Goal: Use online tool/utility: Utilize a website feature to perform a specific function

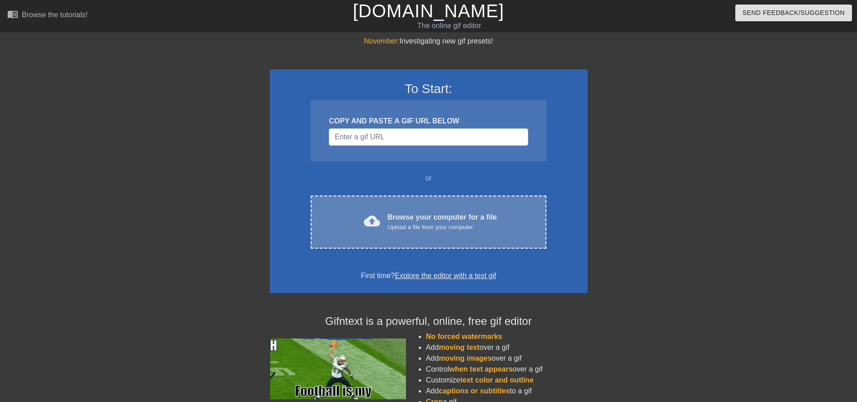
click at [383, 216] on div "cloud_upload Browse your computer for a file Upload a file from your computer" at bounding box center [428, 222] width 197 height 20
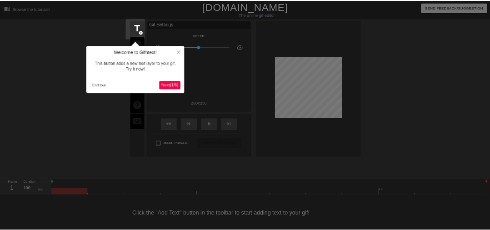
scroll to position [9, 0]
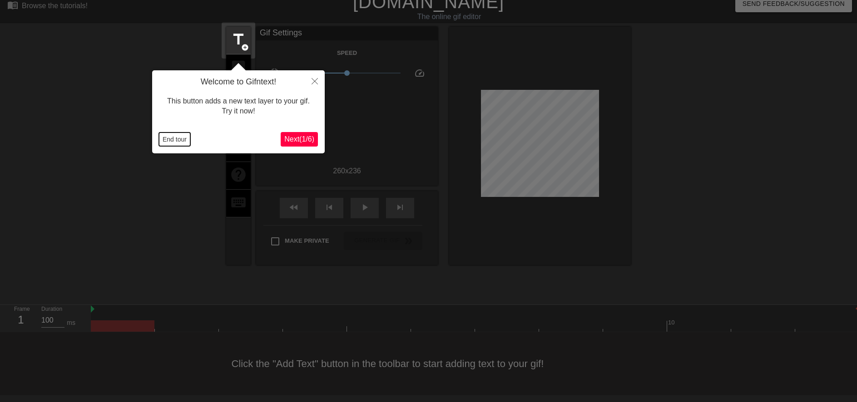
click at [188, 139] on button "End tour" at bounding box center [174, 140] width 31 height 14
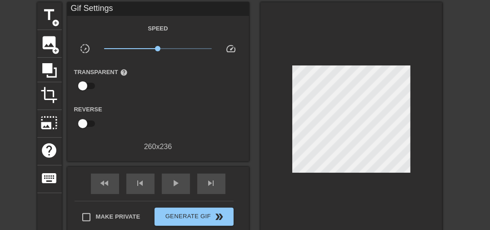
scroll to position [35, 0]
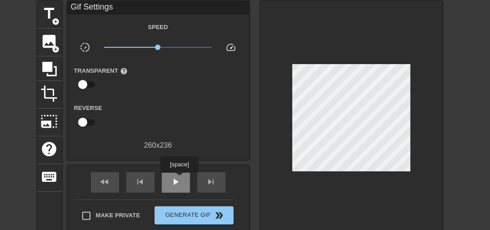
click at [179, 180] on span "play_arrow" at bounding box center [175, 181] width 11 height 11
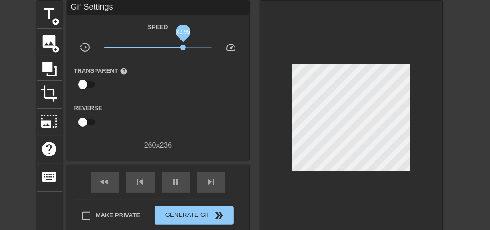
drag, startPoint x: 166, startPoint y: 48, endPoint x: 183, endPoint y: 49, distance: 17.3
click at [183, 49] on span "x2.95" at bounding box center [158, 47] width 108 height 11
click at [182, 49] on span "x2.82" at bounding box center [181, 47] width 5 height 5
click at [177, 185] on span "pause" at bounding box center [175, 181] width 11 height 11
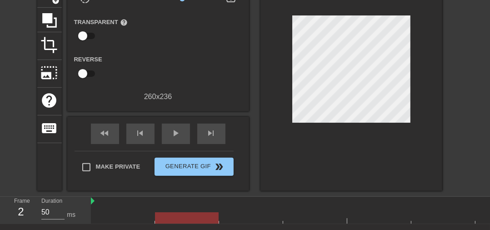
scroll to position [139, 0]
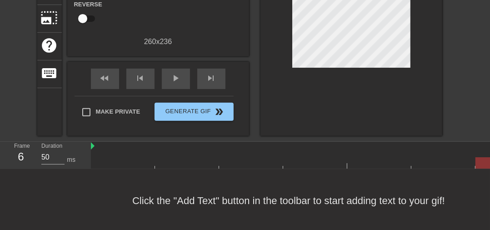
drag, startPoint x: 154, startPoint y: 163, endPoint x: 455, endPoint y: 159, distance: 300.3
click at [455, 159] on div at bounding box center [475, 162] width 769 height 11
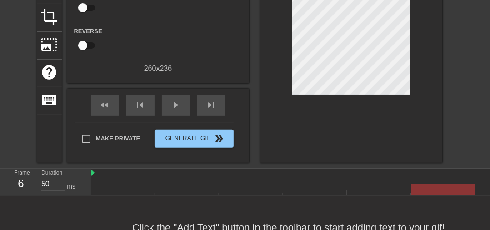
scroll to position [61, 0]
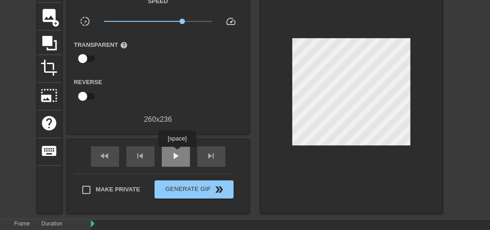
click at [177, 155] on span "play_arrow" at bounding box center [175, 155] width 11 height 11
click at [175, 156] on span "pause" at bounding box center [175, 155] width 11 height 11
click at [177, 157] on span "play_arrow" at bounding box center [175, 155] width 11 height 11
click at [184, 159] on div "pause" at bounding box center [176, 156] width 28 height 20
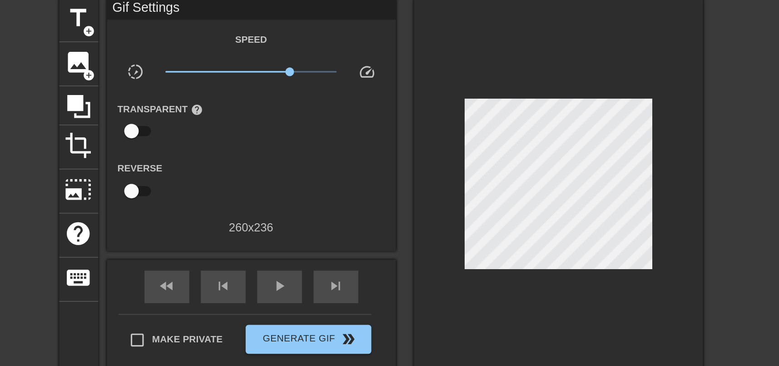
scroll to position [0, 0]
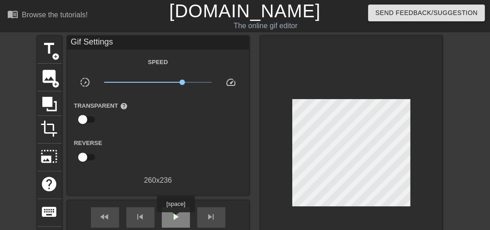
click at [175, 218] on span "play_arrow" at bounding box center [175, 216] width 11 height 11
type input "100"
click at [177, 221] on span "pause" at bounding box center [175, 216] width 11 height 11
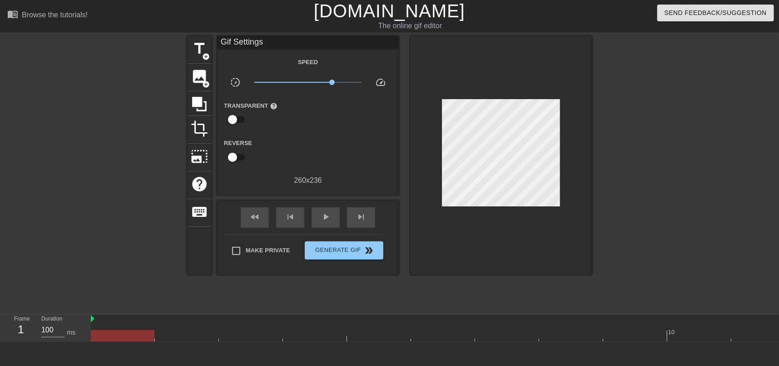
click at [378, 2] on link "[DOMAIN_NAME]" at bounding box center [389, 11] width 151 height 20
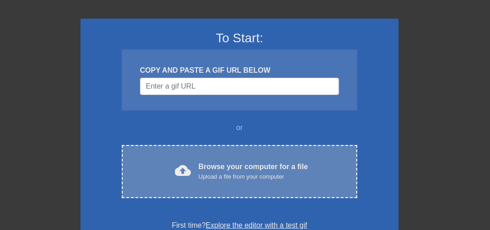
scroll to position [52, 0]
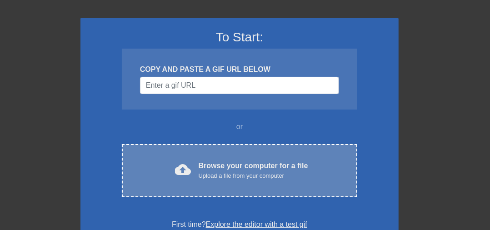
click at [212, 170] on div "Browse your computer for a file Upload a file from your computer" at bounding box center [253, 170] width 109 height 20
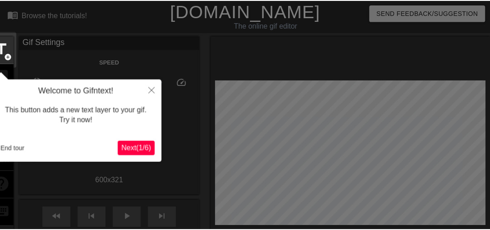
scroll to position [22, 0]
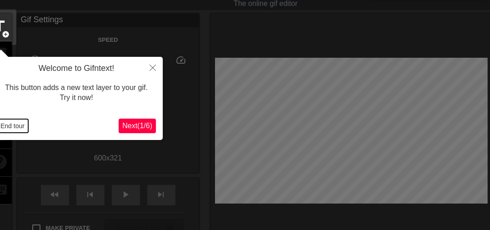
click at [17, 122] on button "End tour" at bounding box center [12, 126] width 31 height 14
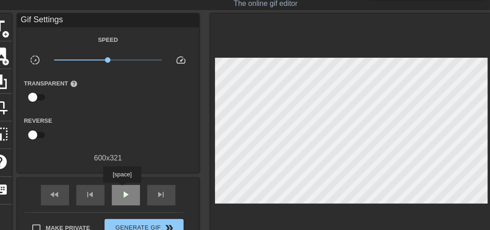
click at [122, 189] on span "play_arrow" at bounding box center [125, 194] width 11 height 11
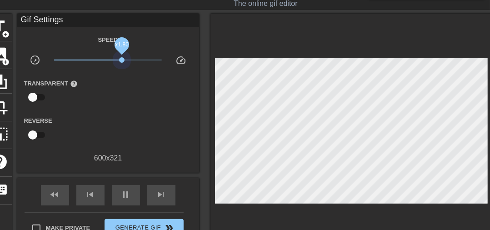
click at [122, 60] on span "x1.80" at bounding box center [108, 60] width 108 height 11
click at [131, 60] on span "x2.72" at bounding box center [108, 60] width 108 height 11
click at [151, 58] on span "x2.66" at bounding box center [108, 60] width 108 height 11
click at [124, 59] on span "x6.38" at bounding box center [108, 60] width 108 height 11
click at [137, 58] on span "x1.95" at bounding box center [108, 60] width 108 height 11
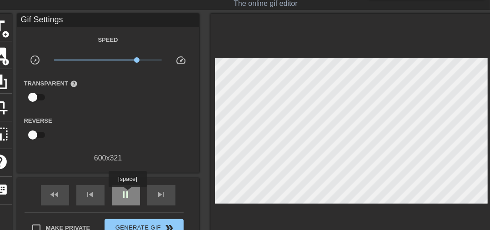
click at [127, 194] on span "pause" at bounding box center [125, 194] width 11 height 11
click at [127, 195] on span "play_arrow" at bounding box center [125, 194] width 11 height 11
click at [125, 196] on span "pause" at bounding box center [125, 194] width 11 height 11
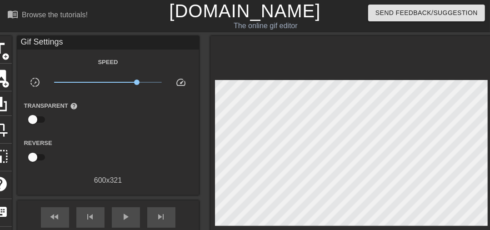
click at [272, 13] on link "[DOMAIN_NAME]" at bounding box center [244, 11] width 151 height 20
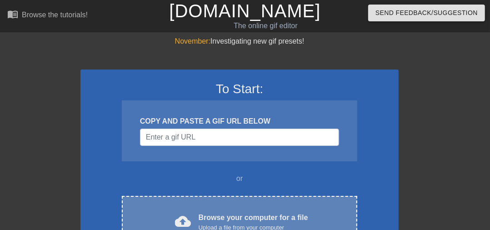
click at [234, 205] on div "cloud_upload Browse your computer for a file Upload a file from your computer C…" at bounding box center [239, 222] width 235 height 53
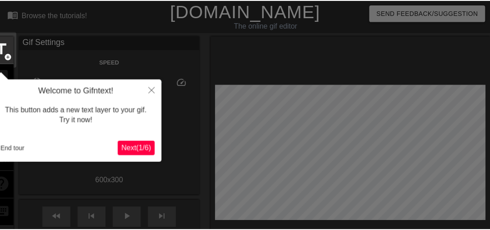
scroll to position [22, 0]
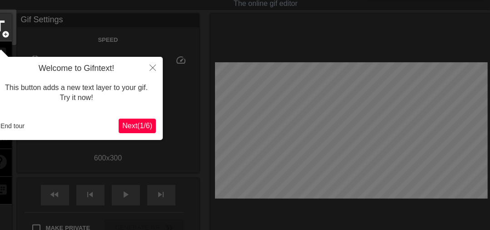
click at [30, 130] on div "End tour" at bounding box center [58, 126] width 122 height 14
click at [20, 129] on button "End tour" at bounding box center [12, 126] width 31 height 14
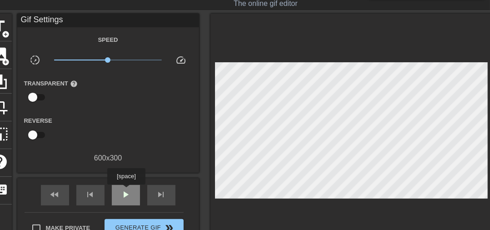
click at [126, 191] on span "play_arrow" at bounding box center [125, 194] width 11 height 11
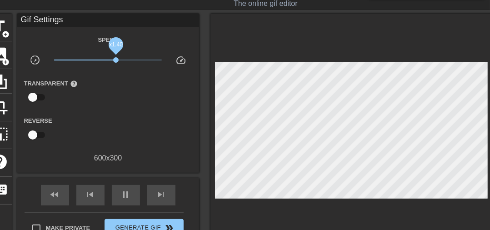
drag, startPoint x: 109, startPoint y: 61, endPoint x: 116, endPoint y: 60, distance: 6.4
click at [116, 60] on span "x1.40" at bounding box center [115, 59] width 5 height 5
click at [126, 198] on span "pause" at bounding box center [125, 194] width 11 height 11
click at [126, 194] on span "play_arrow" at bounding box center [125, 194] width 11 height 11
click at [122, 196] on span "pause" at bounding box center [125, 194] width 11 height 11
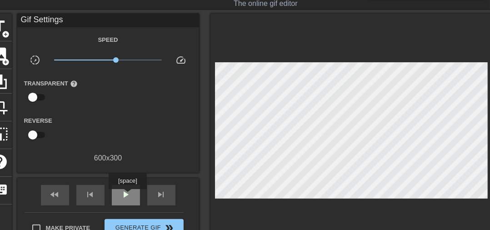
click at [127, 195] on span "play_arrow" at bounding box center [125, 194] width 11 height 11
click at [127, 195] on span "pause" at bounding box center [125, 194] width 11 height 11
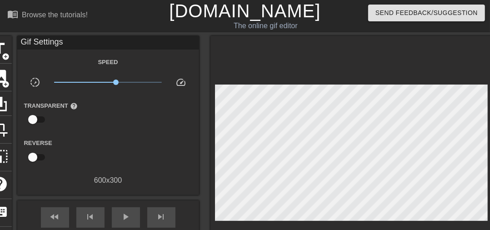
click at [214, 15] on link "[DOMAIN_NAME]" at bounding box center [244, 11] width 151 height 20
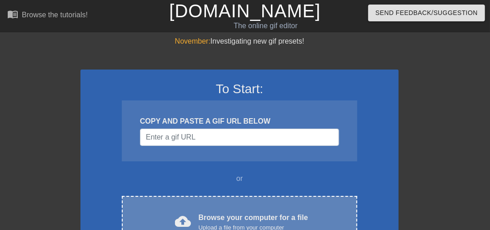
click at [227, 220] on div "Browse your computer for a file Upload a file from your computer" at bounding box center [253, 222] width 109 height 20
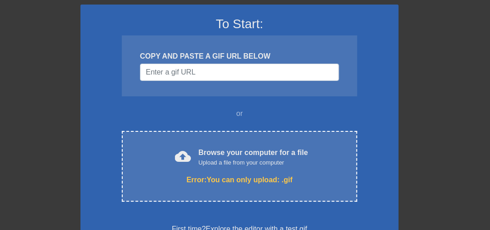
scroll to position [26, 0]
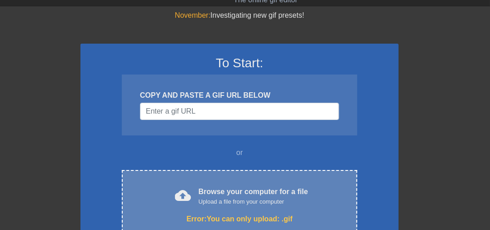
click at [234, 193] on div "Browse your computer for a file Upload a file from your computer" at bounding box center [253, 196] width 109 height 20
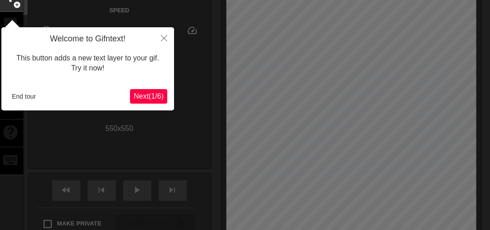
scroll to position [22, 0]
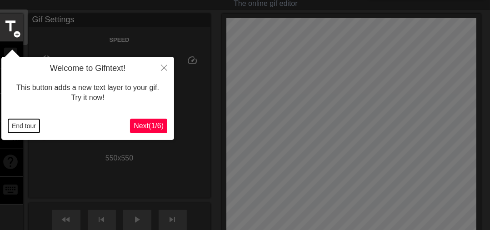
click at [28, 128] on button "End tour" at bounding box center [23, 126] width 31 height 14
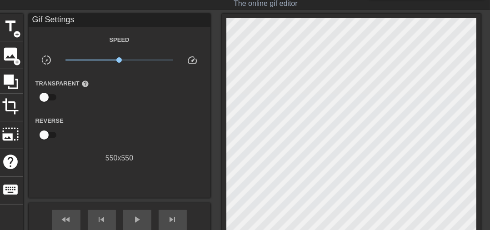
drag, startPoint x: 125, startPoint y: 211, endPoint x: 129, endPoint y: 204, distance: 7.9
click at [126, 211] on div "play_arrow" at bounding box center [137, 220] width 28 height 20
click at [126, 60] on span "x1.32" at bounding box center [125, 59] width 5 height 5
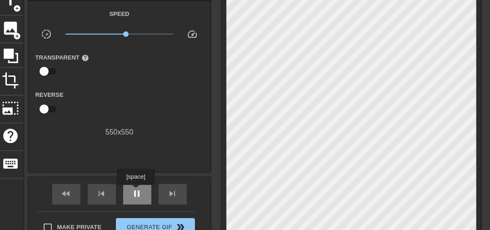
click at [135, 191] on span "pause" at bounding box center [137, 193] width 11 height 11
click at [137, 195] on span "play_arrow" at bounding box center [137, 193] width 11 height 11
click at [139, 194] on span "pause" at bounding box center [137, 193] width 11 height 11
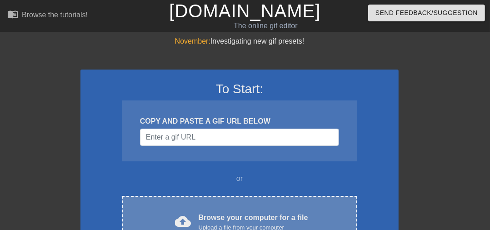
click at [247, 202] on div "cloud_upload Browse your computer for a file Upload a file from your computer C…" at bounding box center [239, 222] width 235 height 53
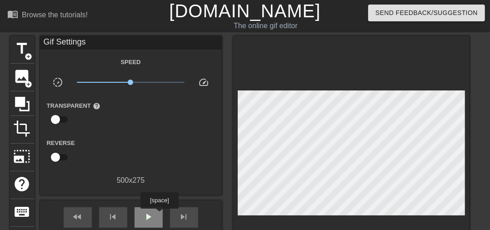
click at [159, 214] on div "play_arrow" at bounding box center [148, 217] width 28 height 20
drag, startPoint x: 132, startPoint y: 84, endPoint x: 139, endPoint y: 82, distance: 6.9
click at [139, 82] on span "x1.43" at bounding box center [138, 81] width 5 height 5
click at [143, 82] on span "x1.68" at bounding box center [142, 81] width 5 height 5
click at [142, 82] on span "x1.68" at bounding box center [142, 81] width 5 height 5
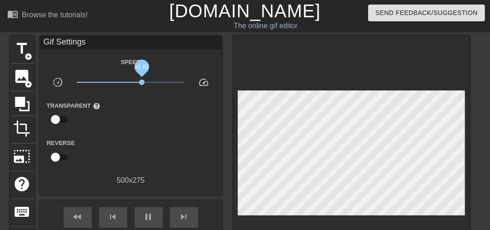
click at [142, 82] on span "x1.60" at bounding box center [141, 81] width 5 height 5
click at [141, 83] on span "x1.60" at bounding box center [141, 81] width 5 height 5
click at [142, 83] on span "x1.55" at bounding box center [140, 81] width 5 height 5
click at [150, 218] on span "pause" at bounding box center [148, 216] width 11 height 11
click at [146, 213] on span "play_arrow" at bounding box center [148, 216] width 11 height 11
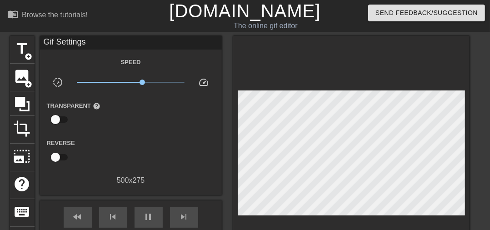
click at [259, 11] on link "[DOMAIN_NAME]" at bounding box center [244, 11] width 151 height 20
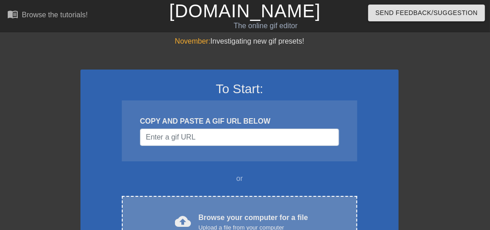
click at [196, 213] on div "cloud_upload Browse your computer for a file Upload a file from your computer" at bounding box center [239, 222] width 197 height 20
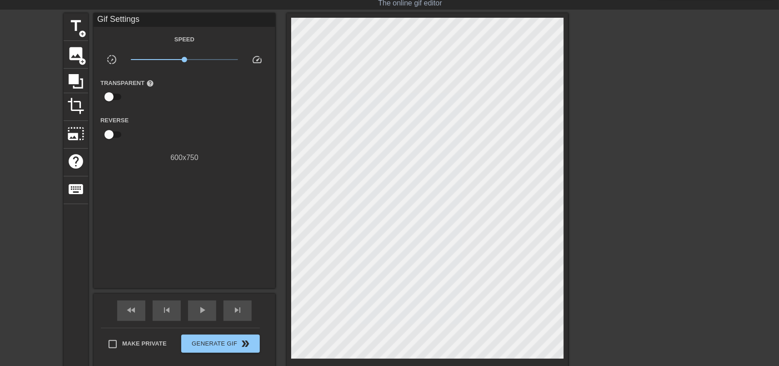
scroll to position [21, 0]
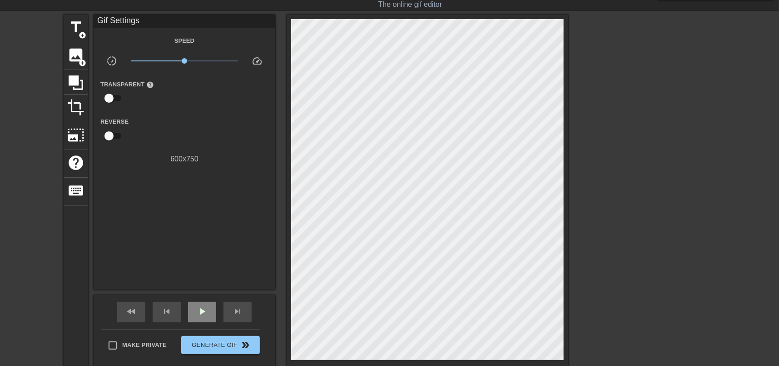
click at [205, 229] on span "play_arrow" at bounding box center [202, 311] width 11 height 11
drag, startPoint x: 186, startPoint y: 59, endPoint x: 191, endPoint y: 57, distance: 5.1
click at [191, 57] on span "x1.30" at bounding box center [185, 60] width 108 height 11
click at [202, 229] on span "pause" at bounding box center [202, 311] width 11 height 11
click at [202, 229] on span "play_arrow" at bounding box center [202, 311] width 11 height 11
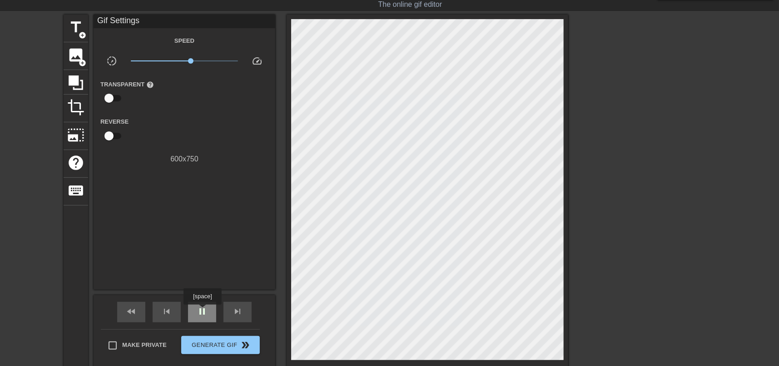
click at [202, 229] on span "pause" at bounding box center [202, 311] width 11 height 11
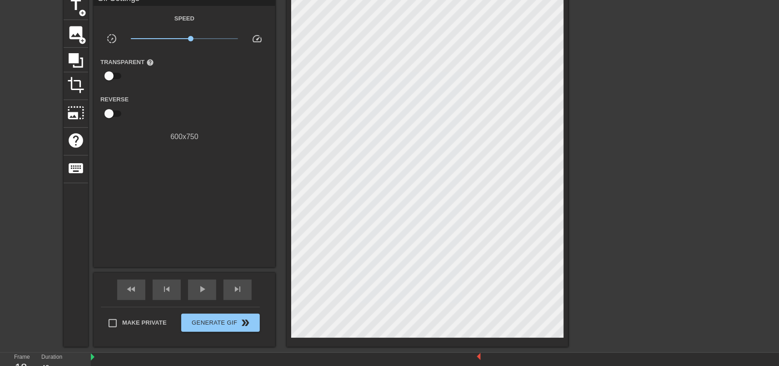
scroll to position [104, 0]
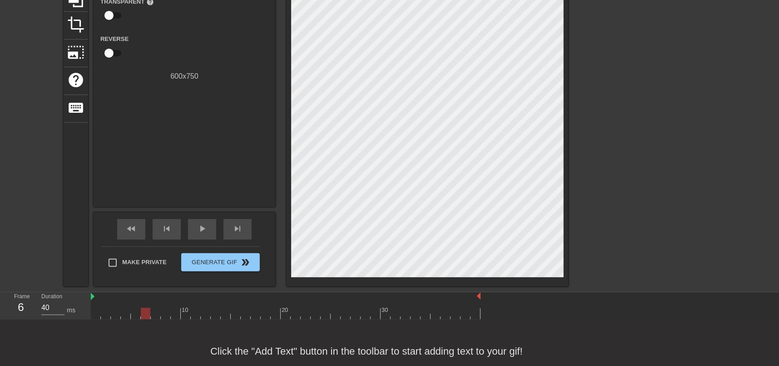
drag, startPoint x: 176, startPoint y: 303, endPoint x: 148, endPoint y: 312, distance: 29.2
click at [148, 229] on div "10 20 30" at bounding box center [286, 305] width 390 height 27
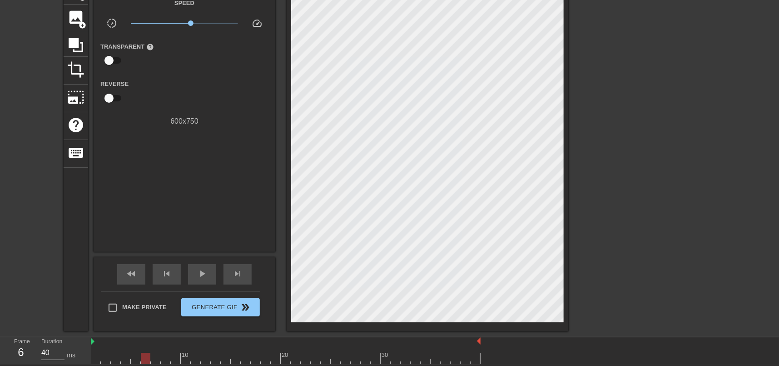
scroll to position [21, 0]
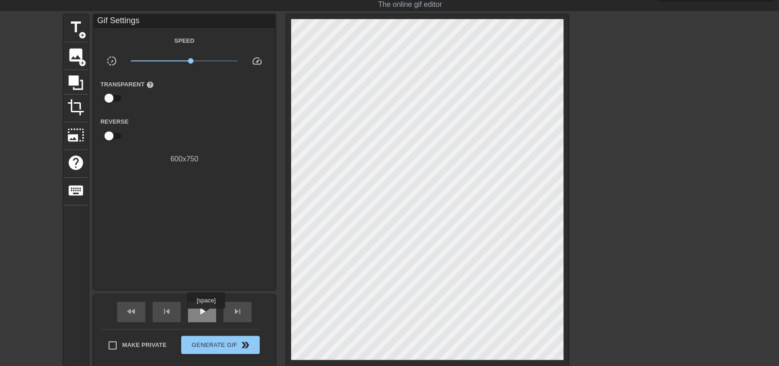
click at [206, 229] on span "play_arrow" at bounding box center [202, 311] width 11 height 11
click at [209, 229] on div "pause" at bounding box center [202, 312] width 28 height 20
click at [203, 229] on span "play_arrow" at bounding box center [202, 311] width 11 height 11
click at [190, 60] on span "x1.29" at bounding box center [190, 60] width 5 height 5
click at [187, 61] on span "x1.07" at bounding box center [185, 60] width 108 height 11
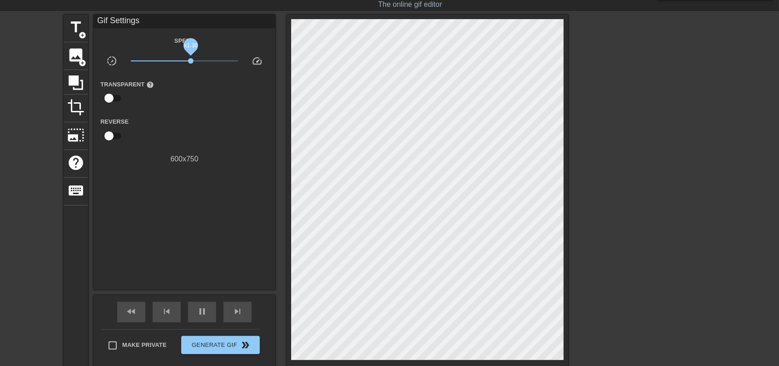
click at [191, 60] on span "x1.30" at bounding box center [190, 60] width 5 height 5
drag, startPoint x: 195, startPoint y: 60, endPoint x: 201, endPoint y: 60, distance: 6.4
click at [200, 60] on span "x1.57" at bounding box center [185, 60] width 108 height 11
click at [196, 61] on span "x1.66" at bounding box center [196, 60] width 5 height 5
drag, startPoint x: 196, startPoint y: 61, endPoint x: 191, endPoint y: 61, distance: 5.5
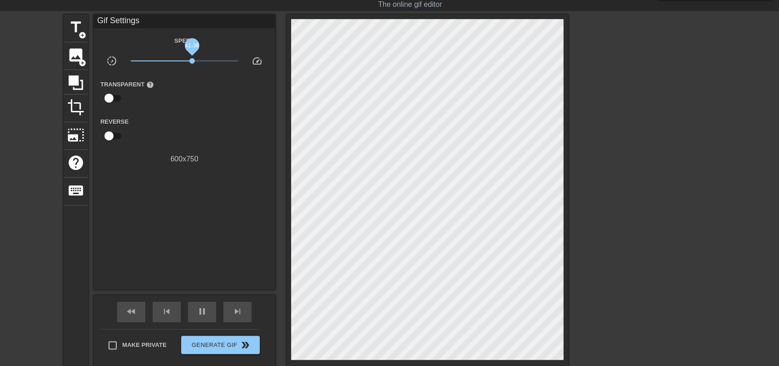
click at [191, 61] on span "x1.38" at bounding box center [191, 60] width 5 height 5
click at [201, 229] on span "pause" at bounding box center [202, 311] width 11 height 11
click at [201, 229] on span "play_arrow" at bounding box center [202, 311] width 11 height 11
click at [201, 229] on span "pause" at bounding box center [202, 311] width 11 height 11
click at [201, 229] on span "play_arrow" at bounding box center [202, 311] width 11 height 11
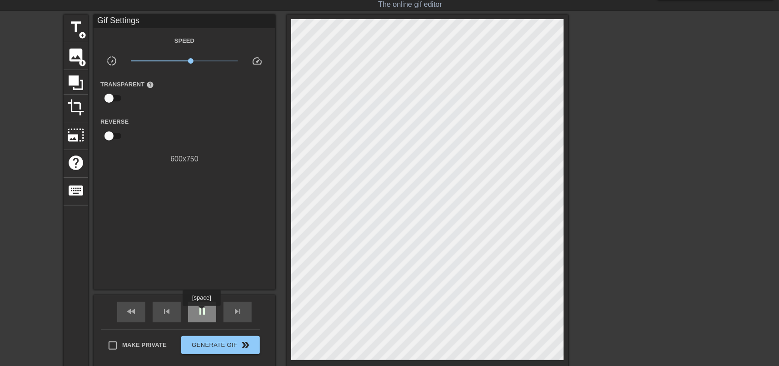
click at [201, 229] on span "pause" at bounding box center [202, 311] width 11 height 11
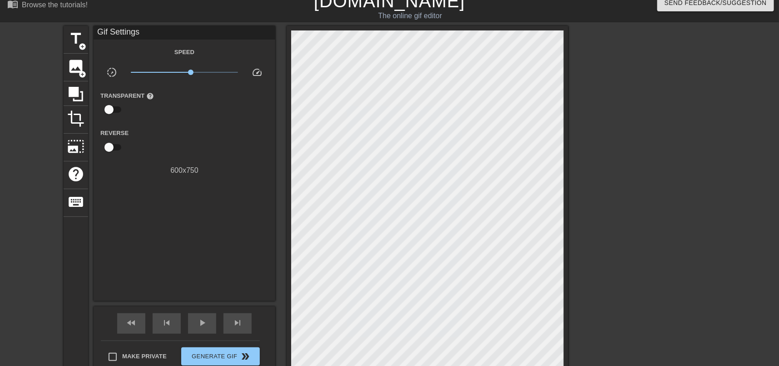
scroll to position [0, 0]
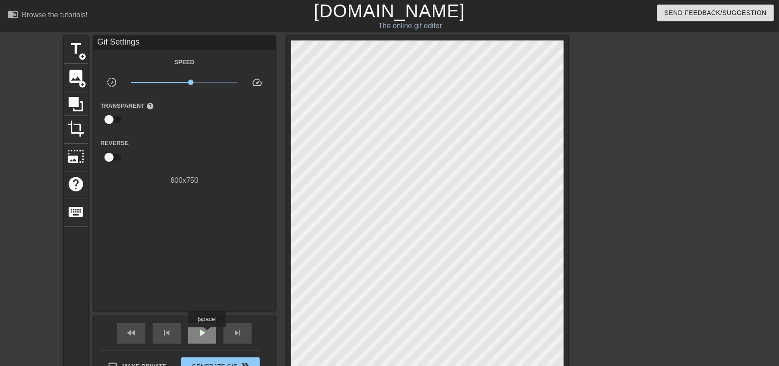
click at [206, 229] on span "play_arrow" at bounding box center [202, 332] width 11 height 11
click at [201, 229] on span "pause" at bounding box center [202, 332] width 11 height 11
click at [332, 8] on h1 "[DOMAIN_NAME]" at bounding box center [389, 11] width 251 height 22
click at [373, 17] on link "[DOMAIN_NAME]" at bounding box center [389, 11] width 151 height 20
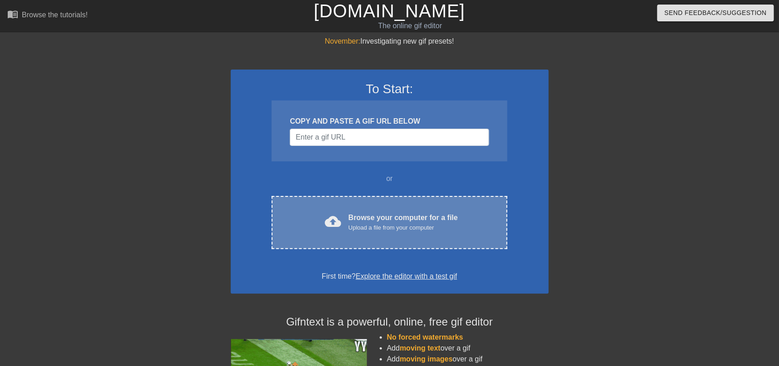
click at [376, 223] on div "Upload a file from your computer" at bounding box center [402, 227] width 109 height 9
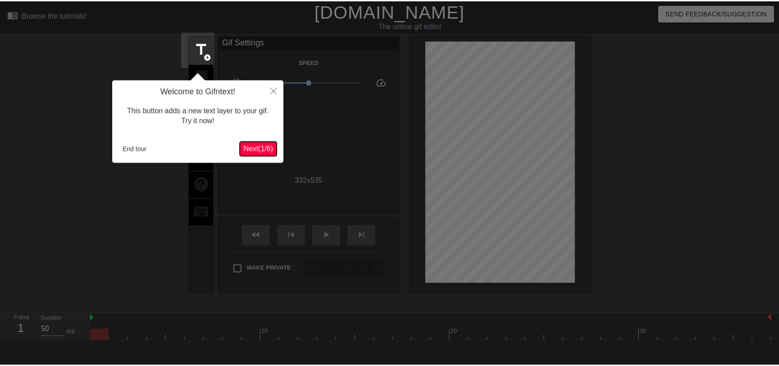
scroll to position [22, 0]
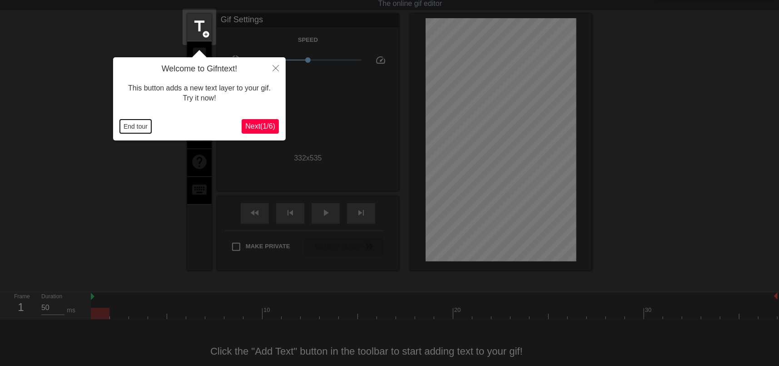
click at [141, 128] on button "End tour" at bounding box center [135, 126] width 31 height 14
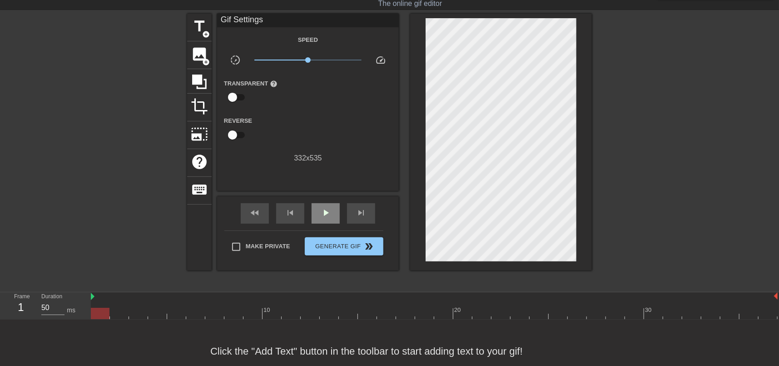
click at [328, 217] on span "play_arrow" at bounding box center [325, 212] width 11 height 11
drag, startPoint x: 313, startPoint y: 64, endPoint x: 319, endPoint y: 63, distance: 6.4
click at [319, 63] on span "x1.58" at bounding box center [308, 60] width 108 height 11
click at [329, 216] on span "pause" at bounding box center [325, 212] width 11 height 11
click at [328, 216] on span "play_arrow" at bounding box center [325, 212] width 11 height 11
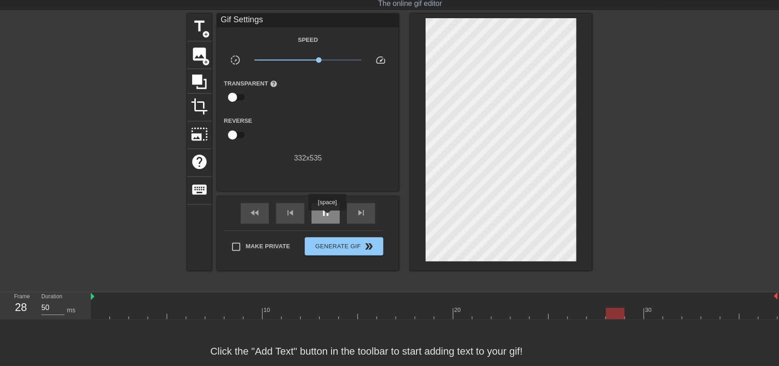
click at [327, 217] on span "pause" at bounding box center [325, 212] width 11 height 11
click at [323, 213] on span "play_arrow" at bounding box center [325, 212] width 11 height 11
click at [321, 214] on span "pause" at bounding box center [325, 212] width 11 height 11
click at [324, 215] on span "play_arrow" at bounding box center [325, 212] width 11 height 11
click at [318, 60] on span "x1.57" at bounding box center [318, 59] width 5 height 5
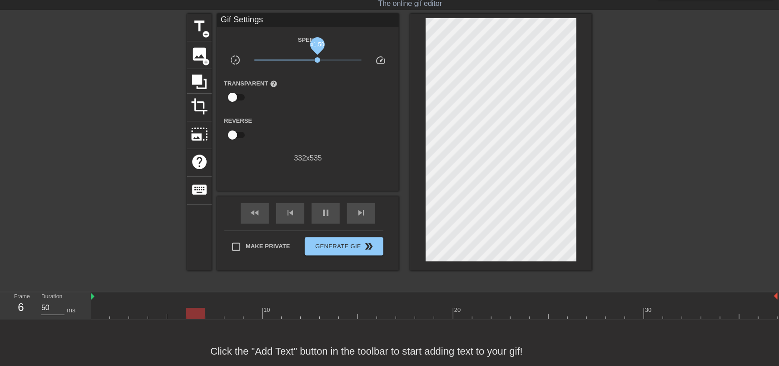
click at [318, 60] on span "x1.50" at bounding box center [317, 59] width 5 height 5
click at [327, 215] on span "pause" at bounding box center [325, 212] width 11 height 11
drag, startPoint x: 145, startPoint y: 312, endPoint x: 101, endPoint y: 316, distance: 44.2
click at [101, 316] on div at bounding box center [100, 313] width 19 height 11
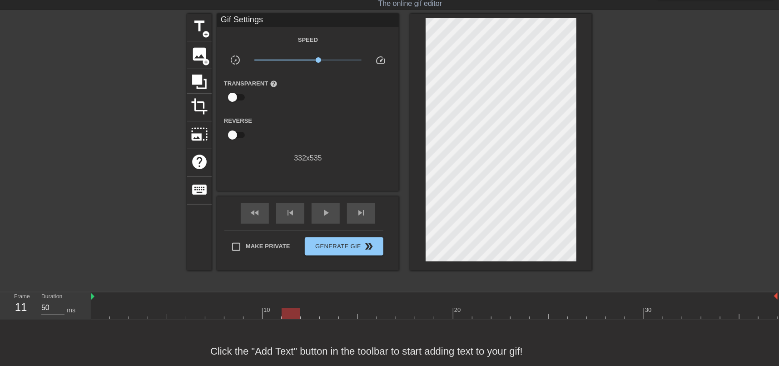
drag, startPoint x: 253, startPoint y: 308, endPoint x: 294, endPoint y: 308, distance: 40.9
click at [294, 308] on div "10 20 30" at bounding box center [434, 305] width 687 height 27
click at [322, 213] on span "play_arrow" at bounding box center [325, 212] width 11 height 11
click at [320, 59] on span "x1.57" at bounding box center [318, 59] width 5 height 5
click at [328, 216] on span "pause" at bounding box center [325, 212] width 11 height 11
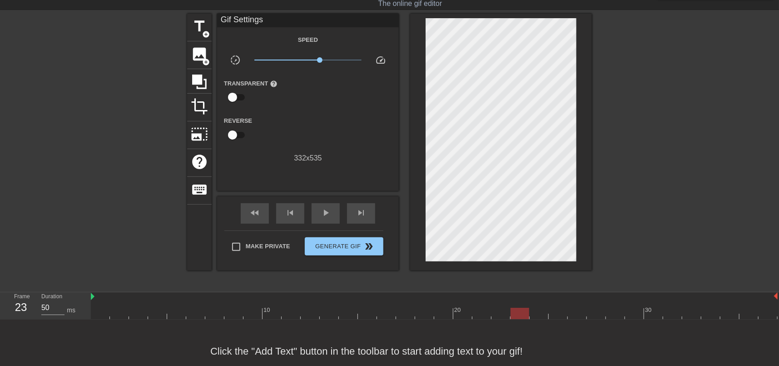
drag, startPoint x: 476, startPoint y: 323, endPoint x: 516, endPoint y: 321, distance: 40.0
click at [516, 319] on div "10 20 30" at bounding box center [435, 305] width 688 height 27
click at [330, 213] on span "play_arrow" at bounding box center [325, 212] width 11 height 11
click at [328, 213] on span "pause" at bounding box center [325, 212] width 11 height 11
drag, startPoint x: 427, startPoint y: 311, endPoint x: 450, endPoint y: 278, distance: 40.1
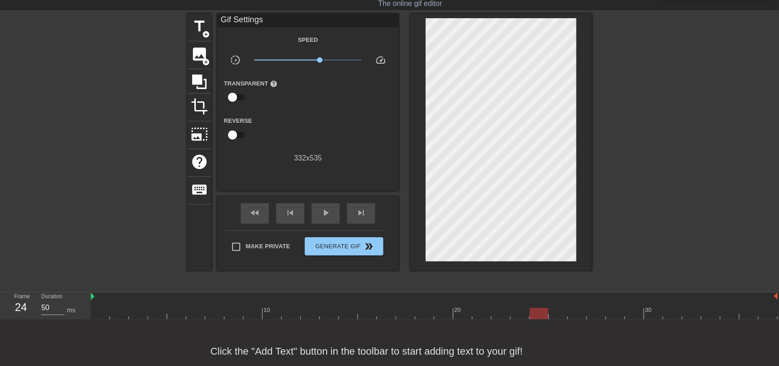
click at [544, 316] on div at bounding box center [434, 313] width 687 height 11
click at [326, 211] on span "play_arrow" at bounding box center [325, 212] width 11 height 11
click at [330, 212] on span "pause" at bounding box center [325, 212] width 11 height 11
click at [325, 211] on span "play_arrow" at bounding box center [325, 212] width 11 height 11
click at [330, 212] on span "pause" at bounding box center [325, 212] width 11 height 11
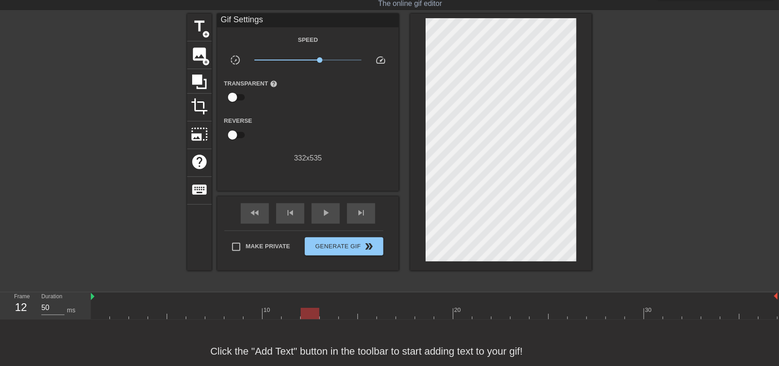
click at [316, 315] on div at bounding box center [434, 313] width 687 height 11
click at [333, 216] on div "play_arrow" at bounding box center [326, 213] width 28 height 20
click at [327, 213] on span "pause" at bounding box center [325, 212] width 11 height 11
drag, startPoint x: 485, startPoint y: 301, endPoint x: 383, endPoint y: 315, distance: 102.7
click at [383, 315] on div "10 20 30" at bounding box center [434, 305] width 687 height 27
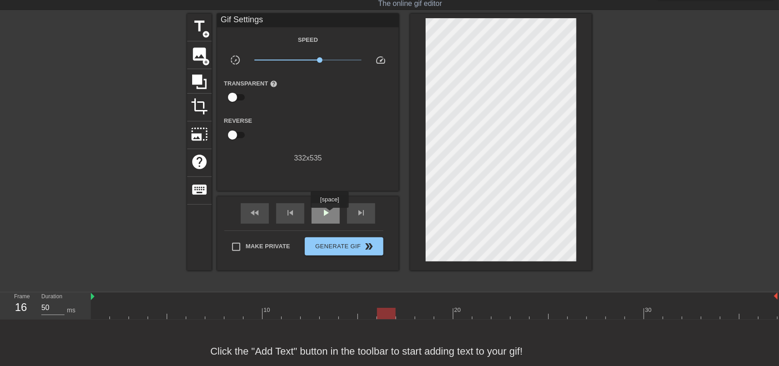
click at [329, 214] on span "play_arrow" at bounding box center [325, 212] width 11 height 11
click at [323, 210] on span "pause" at bounding box center [325, 212] width 11 height 11
click at [327, 213] on span "play_arrow" at bounding box center [325, 212] width 11 height 11
click at [317, 56] on span "x1.46" at bounding box center [308, 60] width 108 height 11
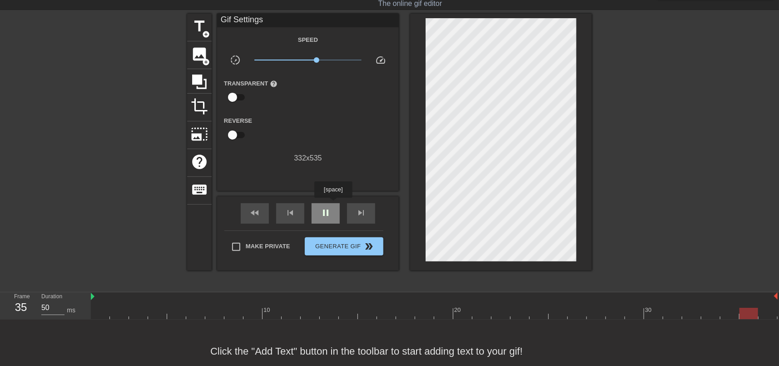
click at [330, 213] on span "pause" at bounding box center [325, 212] width 11 height 11
click at [322, 216] on span "play_arrow" at bounding box center [325, 212] width 11 height 11
click at [313, 59] on span "x1.26" at bounding box center [313, 59] width 5 height 5
click at [315, 59] on span "x1.26" at bounding box center [313, 59] width 5 height 5
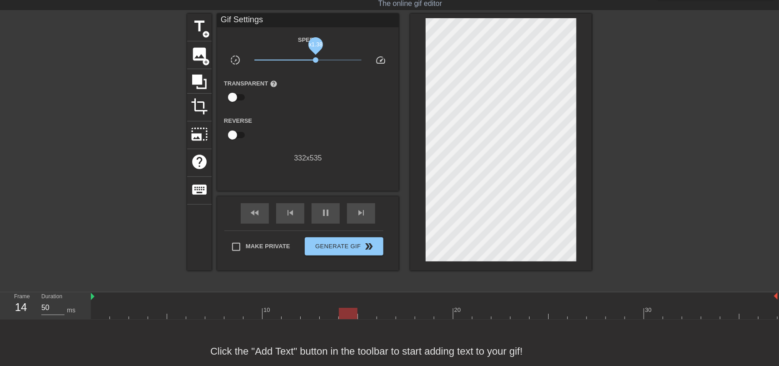
click at [316, 59] on span "x1.38" at bounding box center [315, 59] width 5 height 5
click at [314, 59] on span "x1.29" at bounding box center [313, 59] width 5 height 5
click at [330, 212] on span "pause" at bounding box center [325, 212] width 11 height 11
drag, startPoint x: 534, startPoint y: 314, endPoint x: 503, endPoint y: 309, distance: 31.3
click at [503, 309] on div at bounding box center [434, 313] width 687 height 11
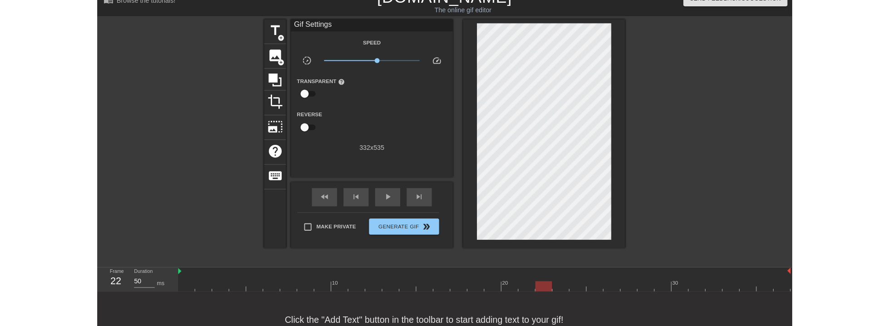
scroll to position [0, 0]
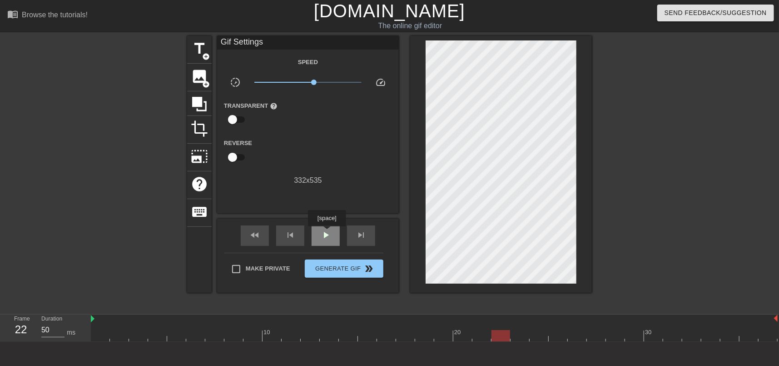
click at [327, 233] on span "play_arrow" at bounding box center [325, 234] width 11 height 11
click at [328, 236] on span "pause" at bounding box center [325, 234] width 11 height 11
drag, startPoint x: 366, startPoint y: 331, endPoint x: 151, endPoint y: 329, distance: 214.4
click at [151, 329] on div "10 20 30" at bounding box center [434, 327] width 687 height 27
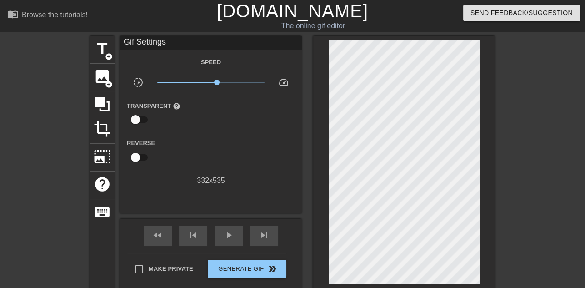
drag, startPoint x: 500, startPoint y: 213, endPoint x: 59, endPoint y: 109, distance: 453.3
click at [59, 109] on div at bounding box center [11, 172] width 136 height 273
click at [231, 235] on span "play_arrow" at bounding box center [228, 234] width 11 height 11
click at [228, 238] on span "pause" at bounding box center [228, 234] width 11 height 11
click at [230, 237] on span "play_arrow" at bounding box center [228, 234] width 11 height 11
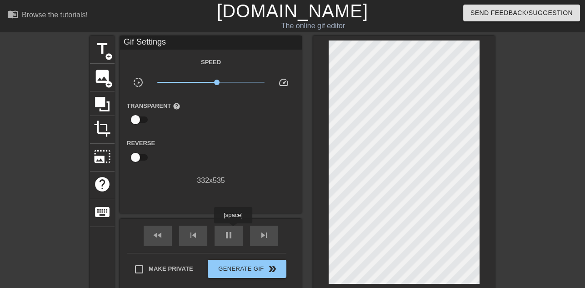
drag, startPoint x: 232, startPoint y: 229, endPoint x: 202, endPoint y: 104, distance: 128.6
click at [232, 229] on span "pause" at bounding box center [228, 234] width 11 height 11
click at [233, 235] on span "play_arrow" at bounding box center [228, 234] width 11 height 11
click at [215, 81] on span "x1.29" at bounding box center [216, 81] width 5 height 5
click at [231, 235] on span "pause" at bounding box center [228, 234] width 11 height 11
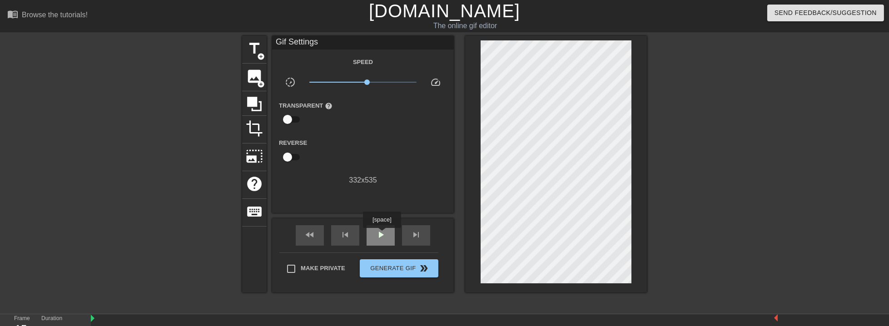
click at [382, 234] on span "play_arrow" at bounding box center [380, 234] width 11 height 11
click at [382, 233] on span "pause" at bounding box center [380, 234] width 11 height 11
click at [379, 236] on span "play_arrow" at bounding box center [380, 234] width 11 height 11
click at [369, 82] on span "x1.26" at bounding box center [368, 81] width 5 height 5
click at [371, 84] on span "x1.29" at bounding box center [363, 82] width 108 height 11
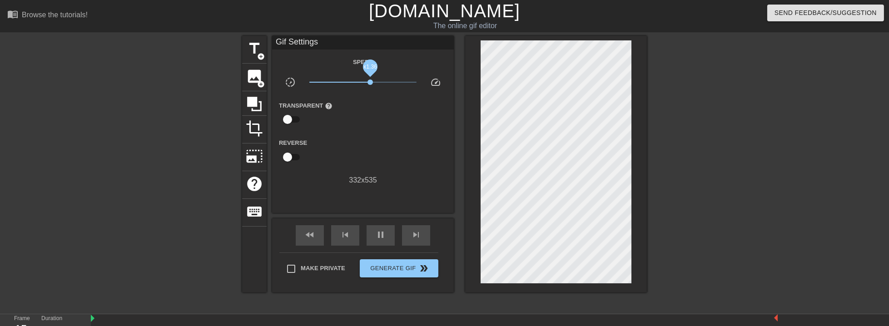
click at [370, 84] on span "x1.36" at bounding box center [369, 81] width 5 height 5
click at [382, 235] on span "pause" at bounding box center [380, 234] width 11 height 11
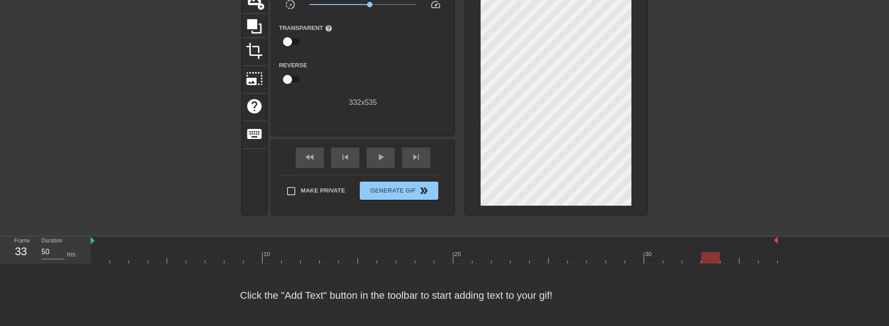
scroll to position [8, 0]
drag, startPoint x: 188, startPoint y: 263, endPoint x: 96, endPoint y: 259, distance: 91.4
click at [96, 259] on div "menu_book Browse the tutorials! Gifntext.com The online gif editor Send Feedbac…" at bounding box center [444, 124] width 889 height 405
click at [254, 254] on div at bounding box center [434, 257] width 687 height 11
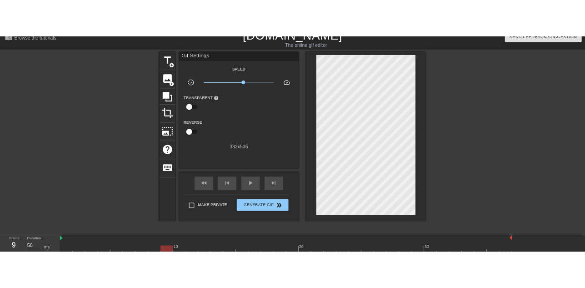
scroll to position [0, 0]
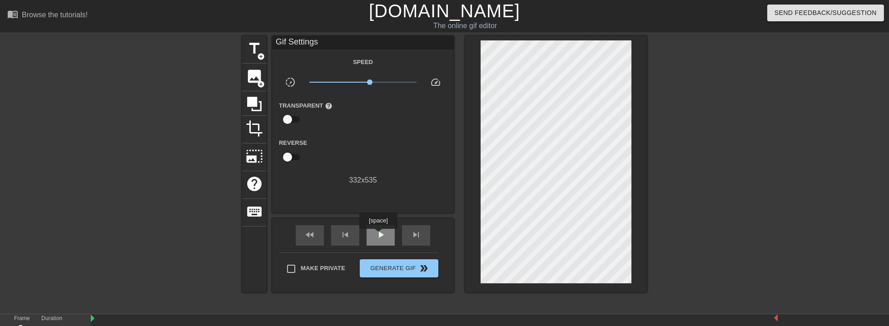
click at [378, 235] on span "play_arrow" at bounding box center [380, 234] width 11 height 11
click at [384, 235] on span "pause" at bounding box center [380, 234] width 11 height 11
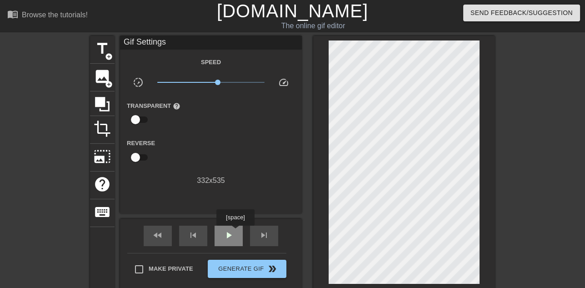
click at [235, 233] on div "play_arrow" at bounding box center [228, 235] width 28 height 20
click at [213, 82] on span "x1.12" at bounding box center [213, 81] width 5 height 5
click at [237, 228] on div "pause" at bounding box center [228, 235] width 28 height 20
click at [274, 17] on link "[DOMAIN_NAME]" at bounding box center [292, 11] width 151 height 20
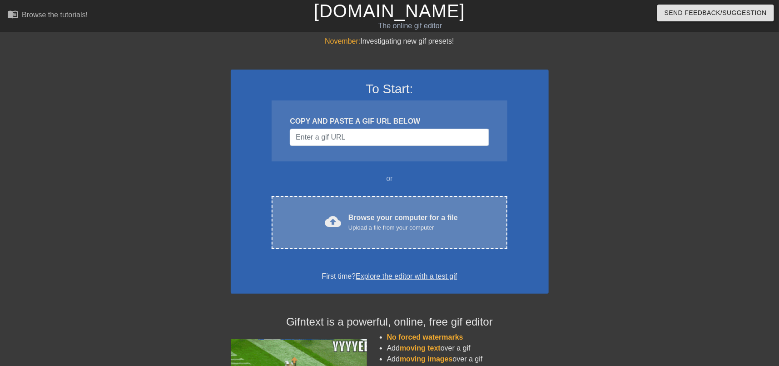
click at [379, 210] on div "cloud_upload Browse your computer for a file Upload a file from your computer C…" at bounding box center [389, 222] width 235 height 53
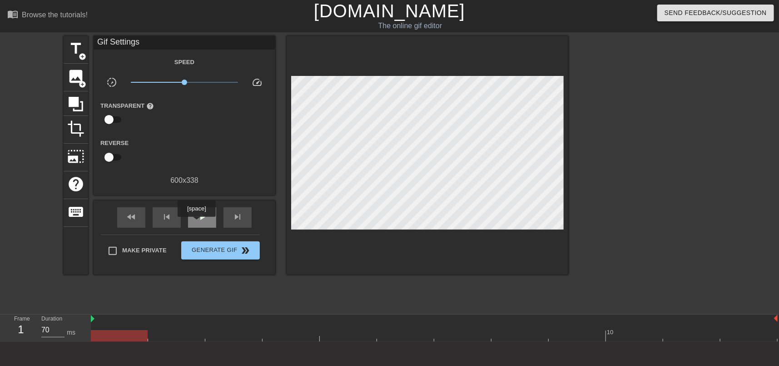
drag, startPoint x: 196, startPoint y: 223, endPoint x: 198, endPoint y: 218, distance: 4.9
click at [196, 223] on div "play_arrow" at bounding box center [202, 217] width 28 height 20
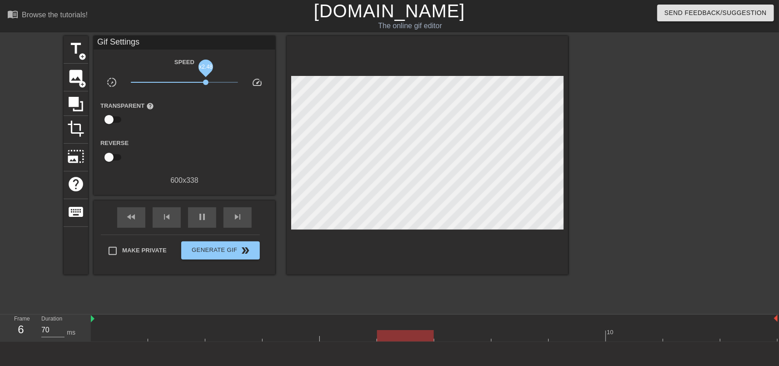
drag, startPoint x: 189, startPoint y: 82, endPoint x: 206, endPoint y: 84, distance: 17.0
click at [206, 84] on span "x2.48" at bounding box center [185, 82] width 108 height 11
click at [209, 84] on span "x2.79" at bounding box center [185, 82] width 108 height 11
click at [207, 84] on span "x2.57" at bounding box center [206, 81] width 5 height 5
click at [203, 216] on span "pause" at bounding box center [202, 216] width 11 height 11
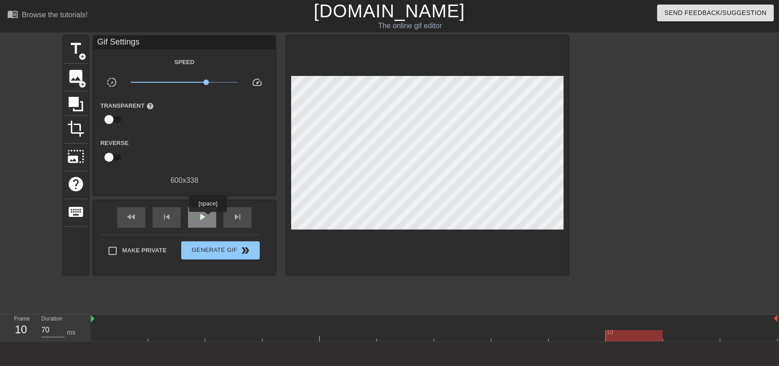
click at [207, 218] on div "play_arrow" at bounding box center [202, 217] width 28 height 20
click at [210, 82] on span "x2.57" at bounding box center [185, 82] width 108 height 11
click at [208, 81] on span "x2.79" at bounding box center [208, 81] width 5 height 5
click at [204, 215] on span "pause" at bounding box center [202, 216] width 11 height 11
click at [211, 221] on div "play_arrow" at bounding box center [202, 217] width 28 height 20
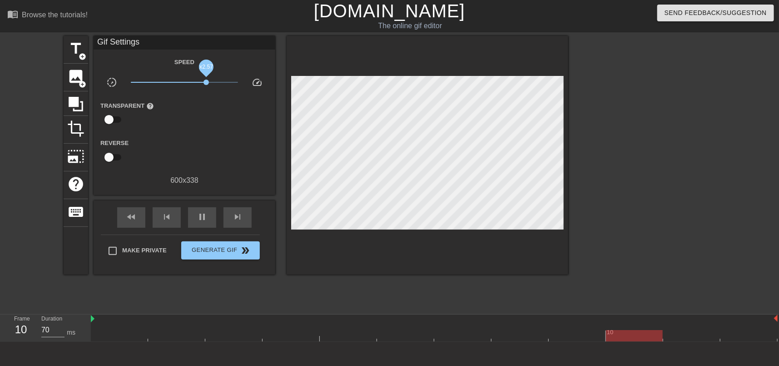
click at [207, 81] on span "x2.57" at bounding box center [206, 81] width 5 height 5
click at [207, 220] on span "pause" at bounding box center [202, 216] width 11 height 11
click at [204, 215] on span "play_arrow" at bounding box center [202, 216] width 11 height 11
click at [208, 83] on span "x2.69" at bounding box center [207, 81] width 5 height 5
click at [209, 217] on div "pause" at bounding box center [202, 217] width 28 height 20
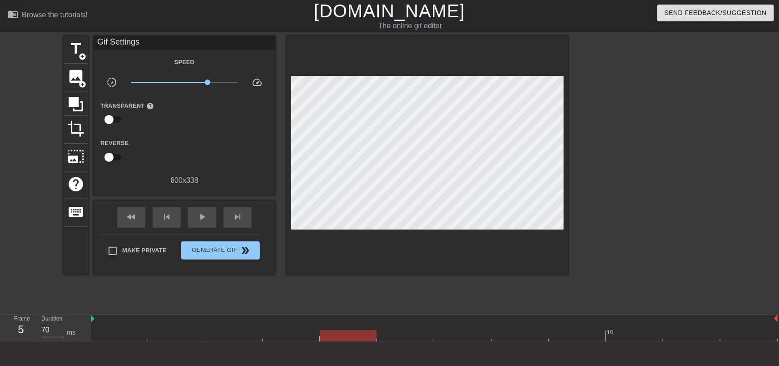
click at [368, 11] on link "[DOMAIN_NAME]" at bounding box center [389, 11] width 151 height 20
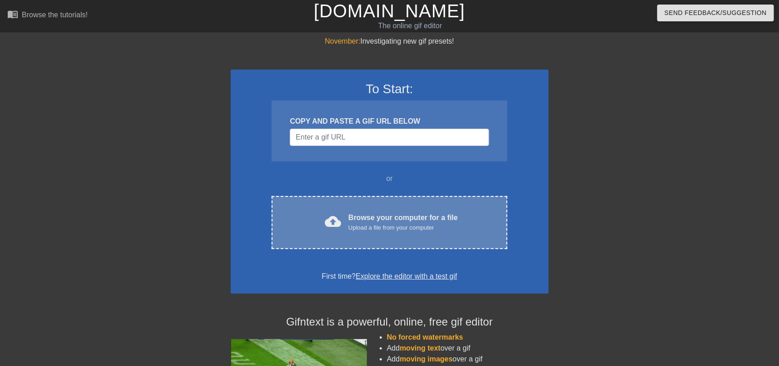
click at [365, 220] on div "Browse your computer for a file Upload a file from your computer" at bounding box center [402, 222] width 109 height 20
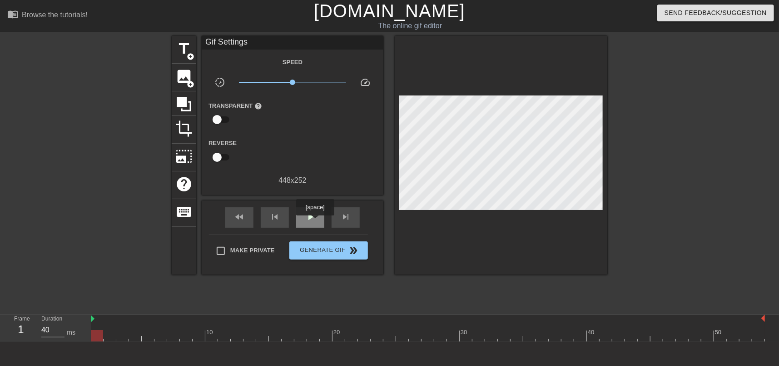
click at [315, 221] on span "play_arrow" at bounding box center [310, 216] width 11 height 11
click at [296, 82] on span "x1.14" at bounding box center [293, 82] width 108 height 11
click at [302, 82] on span "x1.14" at bounding box center [293, 82] width 108 height 11
click at [305, 82] on span "x1.68" at bounding box center [293, 82] width 108 height 11
click at [310, 81] on span "x1.68" at bounding box center [293, 82] width 108 height 11
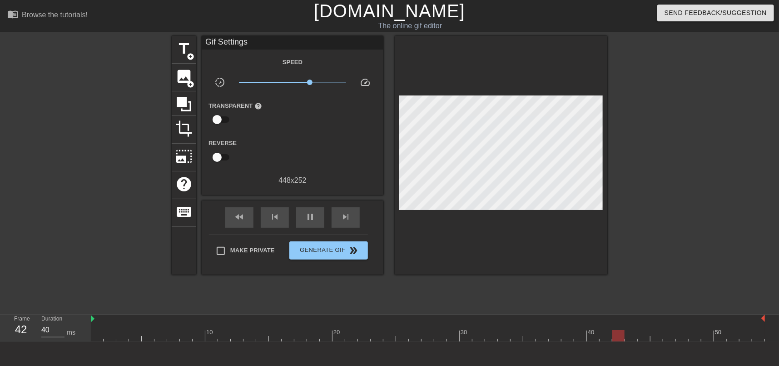
click at [306, 82] on span "x2.09" at bounding box center [293, 82] width 108 height 11
click at [313, 217] on span "pause" at bounding box center [310, 216] width 11 height 11
click at [313, 217] on span "play_arrow" at bounding box center [310, 216] width 11 height 11
click at [313, 217] on span "pause" at bounding box center [310, 216] width 11 height 11
drag, startPoint x: 193, startPoint y: 336, endPoint x: 84, endPoint y: 333, distance: 109.5
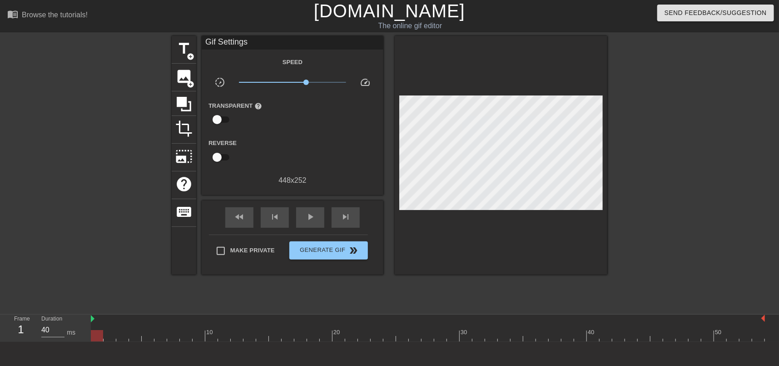
click at [87, 336] on div "Frame 1 Duration 40 ms 10 20 30 40 50" at bounding box center [389, 327] width 779 height 27
click at [309, 219] on span "play_arrow" at bounding box center [310, 216] width 11 height 11
click at [317, 214] on div "pause" at bounding box center [310, 217] width 28 height 20
click at [309, 219] on span "play_arrow" at bounding box center [310, 216] width 11 height 11
click at [310, 218] on span "pause" at bounding box center [310, 216] width 11 height 11
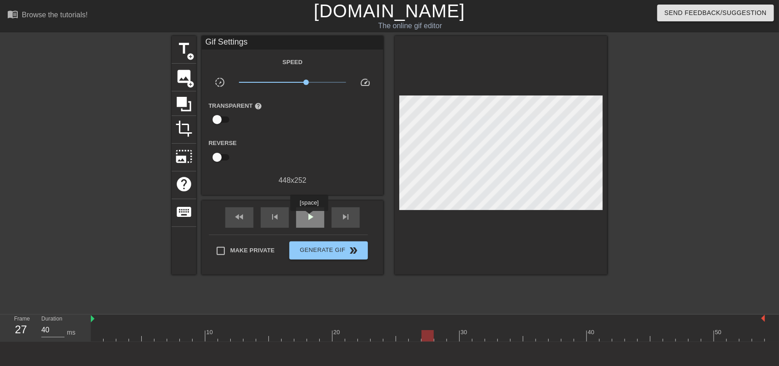
click at [309, 217] on span "play_arrow" at bounding box center [310, 216] width 11 height 11
click at [308, 84] on span "x1.93" at bounding box center [293, 82] width 108 height 11
click at [313, 209] on div "pause" at bounding box center [310, 217] width 28 height 20
click at [369, 14] on link "[DOMAIN_NAME]" at bounding box center [389, 11] width 151 height 20
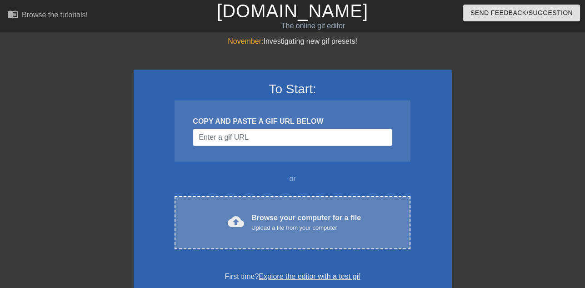
click at [268, 198] on div "cloud_upload Browse your computer for a file Upload a file from your computer C…" at bounding box center [291, 222] width 235 height 53
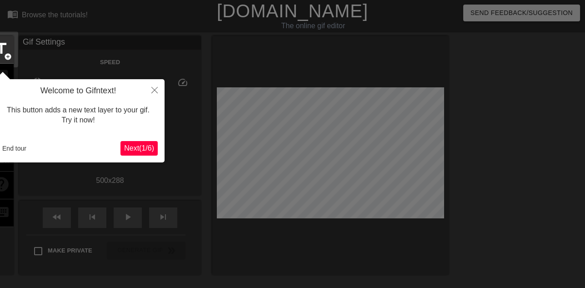
scroll to position [22, 0]
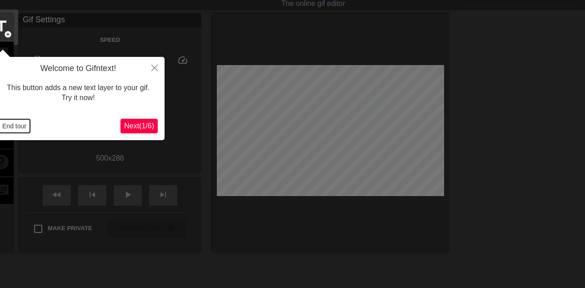
click at [27, 131] on button "End tour" at bounding box center [14, 126] width 31 height 14
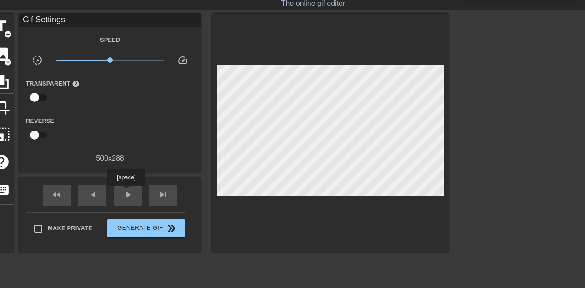
drag, startPoint x: 126, startPoint y: 192, endPoint x: 122, endPoint y: 124, distance: 67.3
click at [126, 192] on span "play_arrow" at bounding box center [127, 194] width 11 height 11
click at [116, 58] on span "x1.29" at bounding box center [110, 60] width 108 height 11
click at [129, 194] on span "pause" at bounding box center [127, 194] width 11 height 11
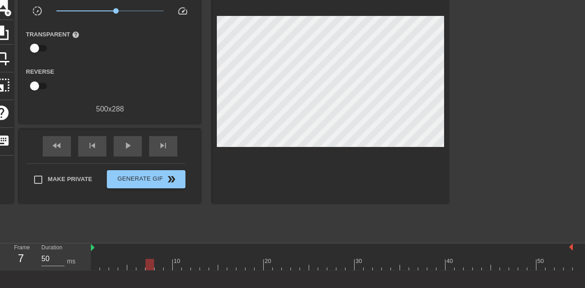
scroll to position [74, 0]
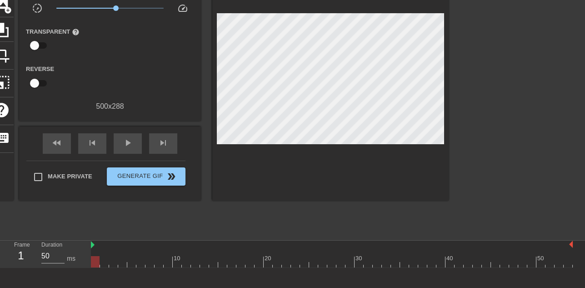
drag, startPoint x: 122, startPoint y: 260, endPoint x: 85, endPoint y: 262, distance: 36.8
click at [85, 262] on div "Frame 1 Duration 50 ms 10 20 30 40 50" at bounding box center [292, 253] width 585 height 27
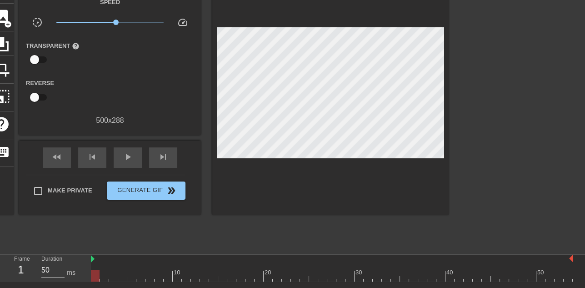
scroll to position [48, 0]
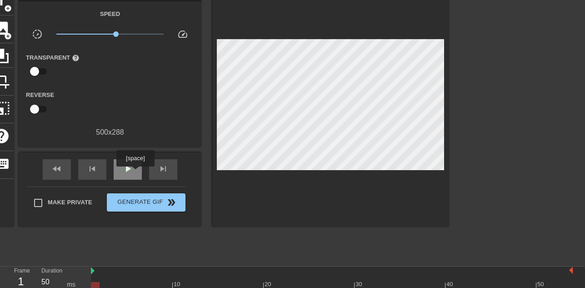
click at [134, 172] on div "play_arrow" at bounding box center [128, 169] width 28 height 20
click at [128, 171] on span "pause" at bounding box center [127, 168] width 11 height 11
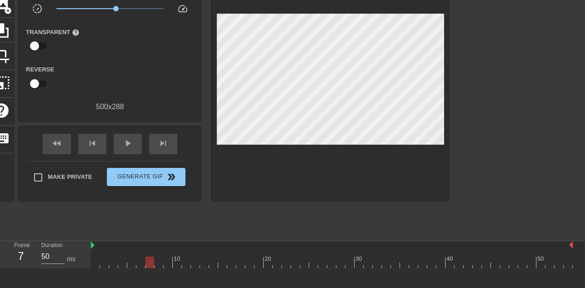
scroll to position [74, 0]
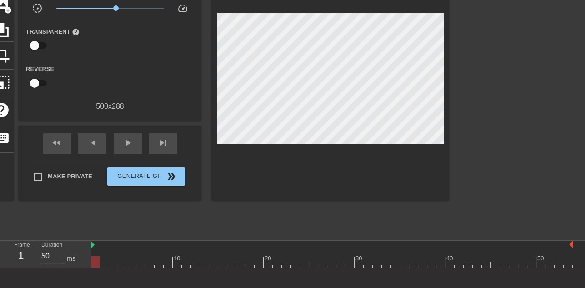
drag, startPoint x: 124, startPoint y: 257, endPoint x: 94, endPoint y: 260, distance: 30.1
click at [94, 260] on div at bounding box center [332, 261] width 482 height 11
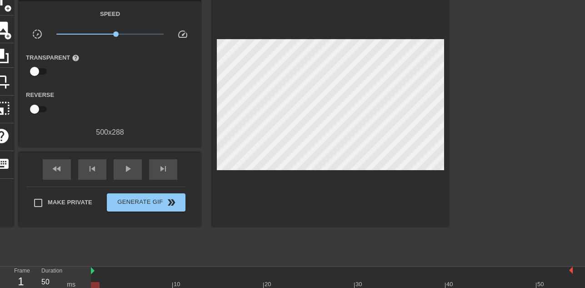
scroll to position [48, 0]
click at [129, 167] on span "play_arrow" at bounding box center [127, 168] width 11 height 11
click at [129, 168] on span "pause" at bounding box center [127, 168] width 11 height 11
click at [134, 175] on div "play_arrow" at bounding box center [128, 169] width 28 height 20
click at [123, 34] on span "x1.72" at bounding box center [110, 34] width 108 height 11
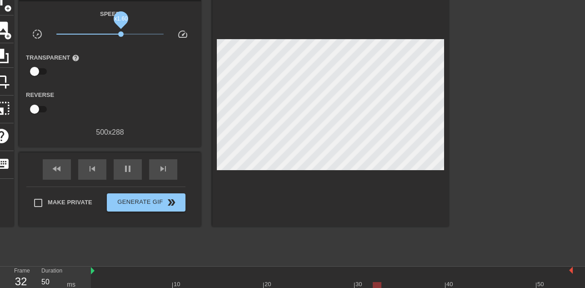
click at [120, 34] on span "x1.60" at bounding box center [120, 33] width 5 height 5
click at [119, 34] on span "x1.53" at bounding box center [119, 33] width 5 height 5
drag, startPoint x: 120, startPoint y: 35, endPoint x: 87, endPoint y: 34, distance: 32.7
click at [87, 34] on span "x0.380" at bounding box center [86, 33] width 5 height 5
click at [89, 34] on span "x0.417" at bounding box center [89, 33] width 5 height 5
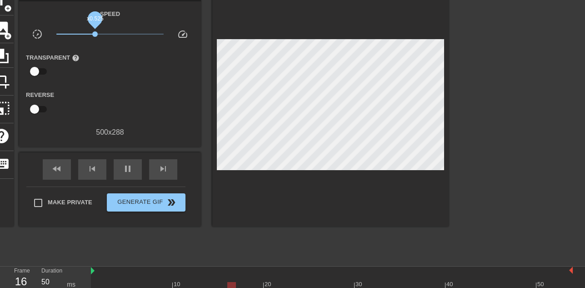
drag, startPoint x: 91, startPoint y: 34, endPoint x: 97, endPoint y: 32, distance: 6.6
click at [95, 33] on span "x0.525" at bounding box center [94, 33] width 5 height 5
click at [99, 32] on span "x0.603" at bounding box center [110, 34] width 108 height 11
click at [102, 31] on span "x0.716" at bounding box center [110, 34] width 108 height 11
click at [110, 30] on span "x0.716" at bounding box center [110, 34] width 108 height 11
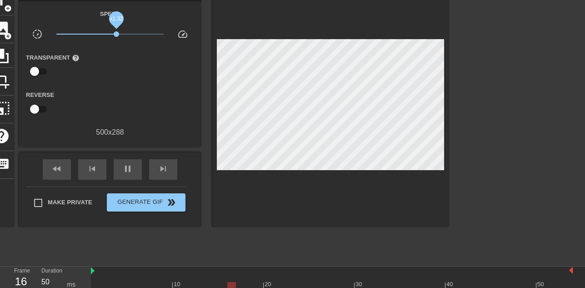
click at [116, 31] on span "x1.32" at bounding box center [110, 34] width 108 height 11
click at [115, 31] on span "x1.32" at bounding box center [110, 34] width 108 height 11
click at [119, 34] on span "x1.51" at bounding box center [110, 34] width 108 height 11
click at [118, 34] on span "x1.45" at bounding box center [118, 33] width 5 height 5
click at [118, 34] on span "x1.40" at bounding box center [117, 33] width 5 height 5
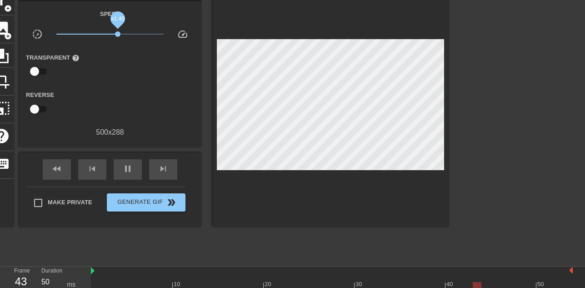
click at [116, 34] on span "x1.40" at bounding box center [117, 33] width 5 height 5
click at [128, 165] on span "pause" at bounding box center [127, 168] width 11 height 11
click at [128, 164] on span "play_arrow" at bounding box center [127, 168] width 11 height 11
click at [115, 33] on span "x1.24" at bounding box center [114, 33] width 5 height 5
click at [130, 174] on div "pause" at bounding box center [128, 169] width 28 height 20
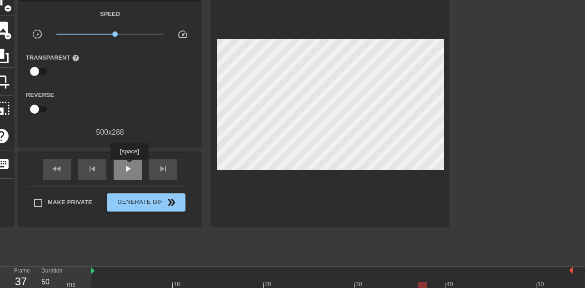
click at [128, 174] on div "play_arrow" at bounding box center [128, 169] width 28 height 20
click at [112, 35] on span "x1.08" at bounding box center [111, 33] width 5 height 5
click at [115, 35] on span "x1.26" at bounding box center [110, 34] width 108 height 11
click at [128, 169] on span "pause" at bounding box center [127, 168] width 11 height 11
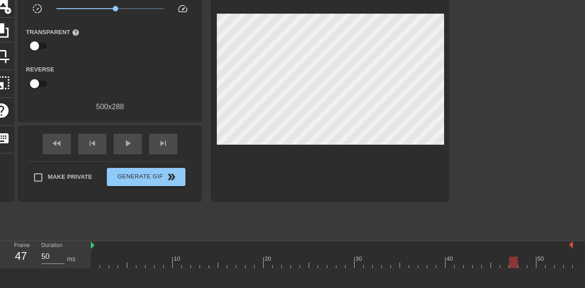
scroll to position [117, 0]
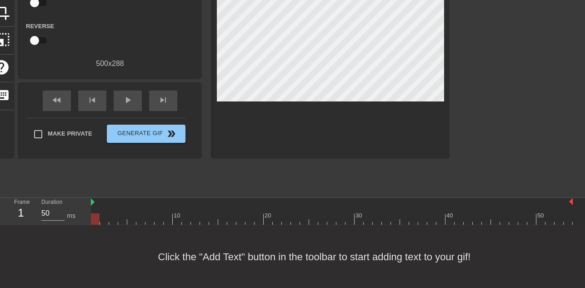
drag, startPoint x: 128, startPoint y: 216, endPoint x: 113, endPoint y: 176, distance: 42.9
click at [97, 218] on div at bounding box center [332, 218] width 482 height 11
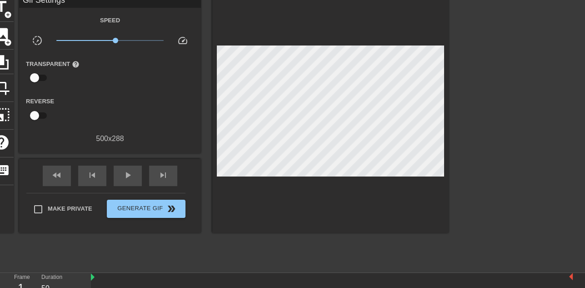
scroll to position [39, 0]
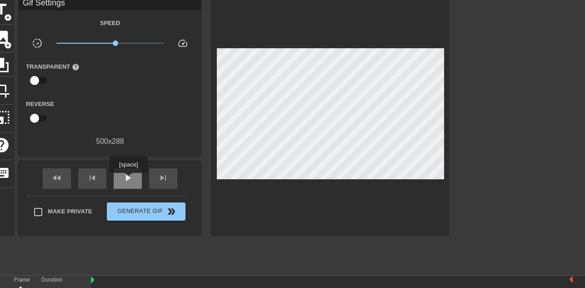
click at [128, 179] on span "play_arrow" at bounding box center [127, 177] width 11 height 11
click at [125, 184] on div "pause" at bounding box center [128, 178] width 28 height 20
click at [134, 183] on div "play_arrow" at bounding box center [128, 178] width 28 height 20
click at [134, 178] on div "pause" at bounding box center [128, 178] width 28 height 20
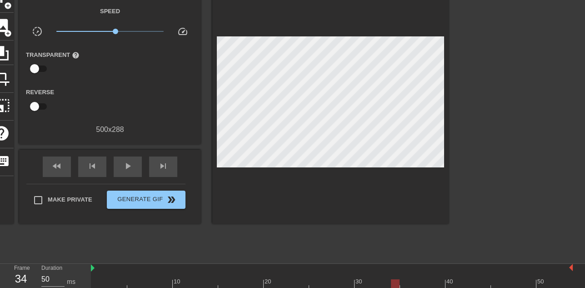
scroll to position [117, 0]
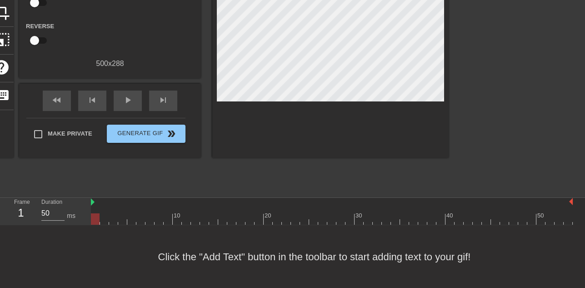
drag, startPoint x: 95, startPoint y: 218, endPoint x: 90, endPoint y: 220, distance: 5.9
click at [90, 220] on div "Frame 1 Duration 50 ms 10 20 30 40 50" at bounding box center [292, 211] width 585 height 27
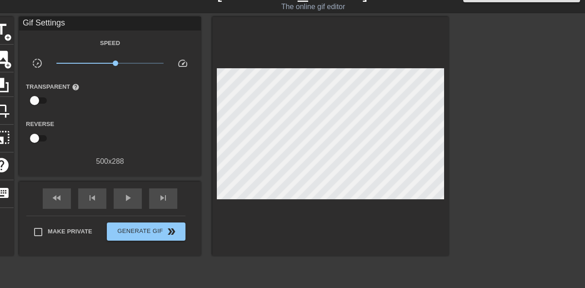
scroll to position [13, 0]
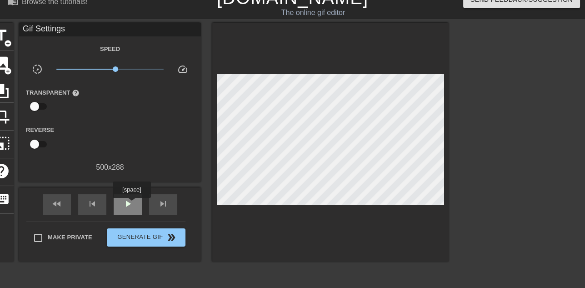
click at [131, 204] on span "play_arrow" at bounding box center [127, 203] width 11 height 11
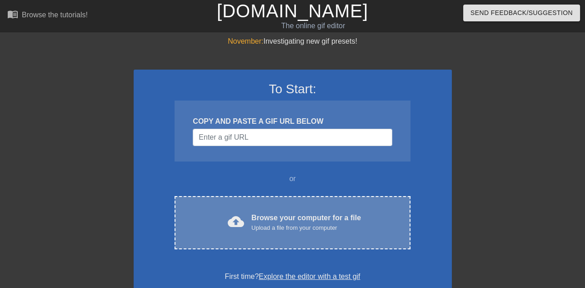
click at [293, 235] on div "cloud_upload Browse your computer for a file Upload a file from your computer C…" at bounding box center [291, 222] width 235 height 53
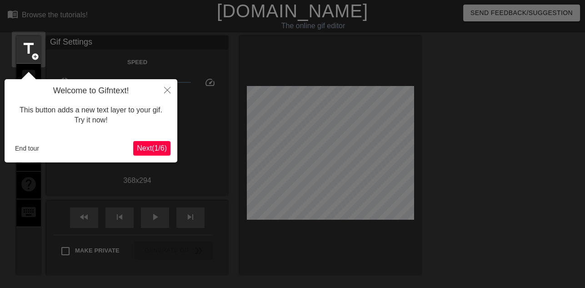
scroll to position [22, 0]
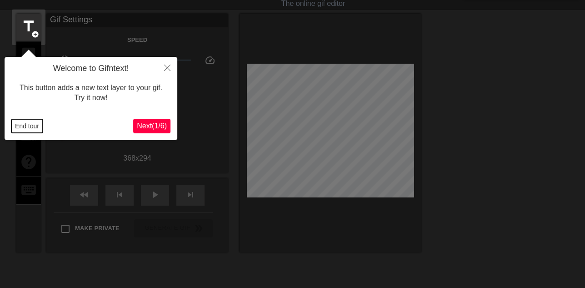
drag, startPoint x: 25, startPoint y: 127, endPoint x: 119, endPoint y: 173, distance: 105.0
click at [25, 126] on button "End tour" at bounding box center [26, 126] width 31 height 14
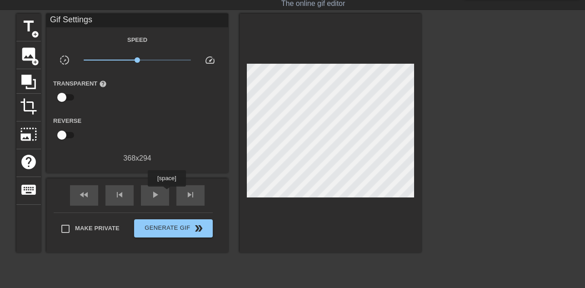
click at [166, 194] on div "play_arrow" at bounding box center [155, 195] width 28 height 20
drag, startPoint x: 139, startPoint y: 58, endPoint x: 147, endPoint y: 59, distance: 7.7
click at [147, 59] on span "x1.53" at bounding box center [138, 60] width 108 height 11
click at [149, 59] on span "x1.66" at bounding box center [148, 59] width 5 height 5
click at [157, 197] on span "pause" at bounding box center [154, 194] width 11 height 11
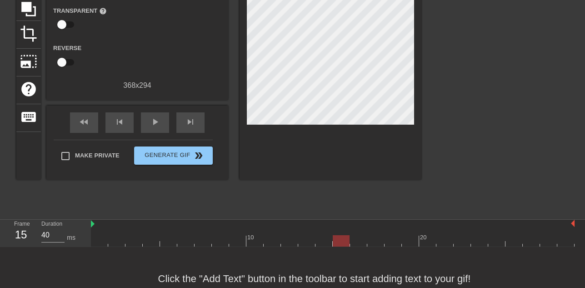
scroll to position [100, 0]
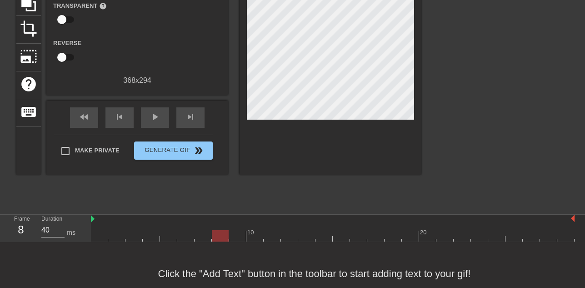
drag, startPoint x: 212, startPoint y: 234, endPoint x: 228, endPoint y: 235, distance: 16.8
click at [228, 235] on div at bounding box center [332, 235] width 483 height 11
click at [157, 118] on span "play_arrow" at bounding box center [154, 116] width 11 height 11
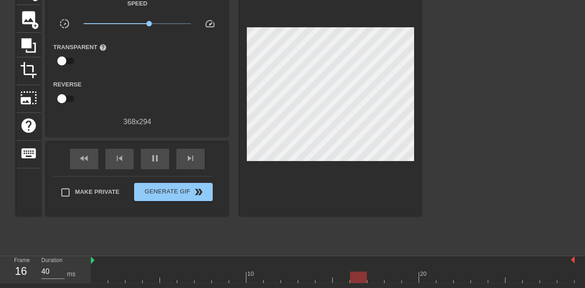
scroll to position [48, 0]
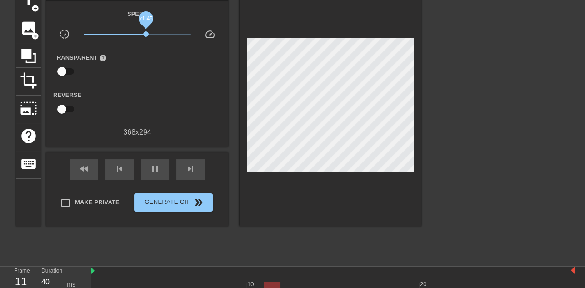
click at [147, 33] on span "x1.45" at bounding box center [145, 33] width 5 height 5
click at [156, 169] on span "pause" at bounding box center [154, 168] width 11 height 11
click at [164, 167] on div "play_arrow" at bounding box center [155, 169] width 28 height 20
click at [160, 171] on span "pause" at bounding box center [154, 168] width 11 height 11
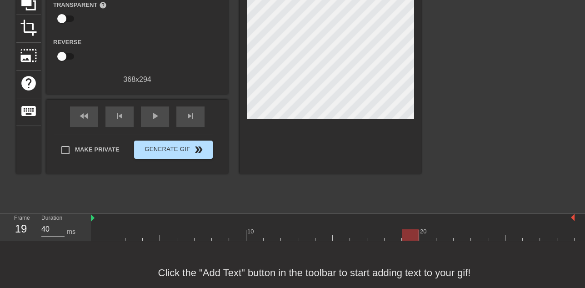
scroll to position [117, 0]
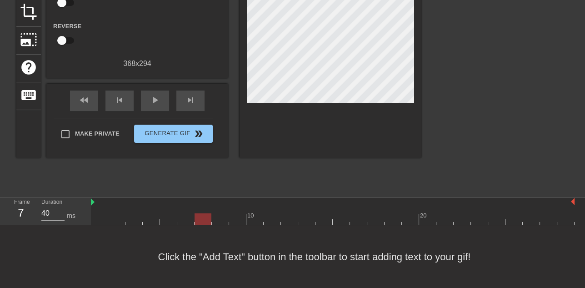
drag, startPoint x: 260, startPoint y: 216, endPoint x: 205, endPoint y: 214, distance: 54.5
click at [205, 214] on div at bounding box center [332, 218] width 483 height 11
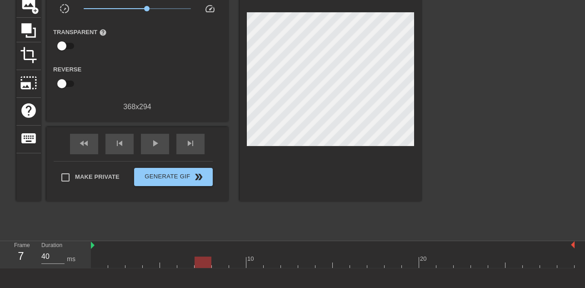
scroll to position [65, 0]
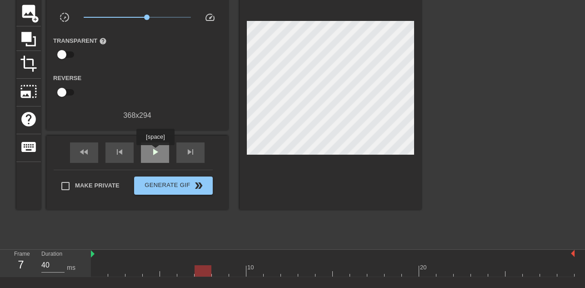
click at [155, 152] on span "play_arrow" at bounding box center [154, 151] width 11 height 11
click at [156, 151] on span "pause" at bounding box center [154, 151] width 11 height 11
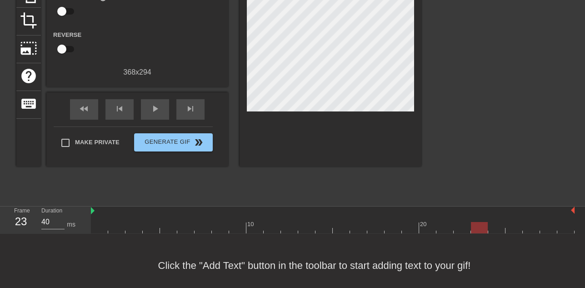
scroll to position [117, 0]
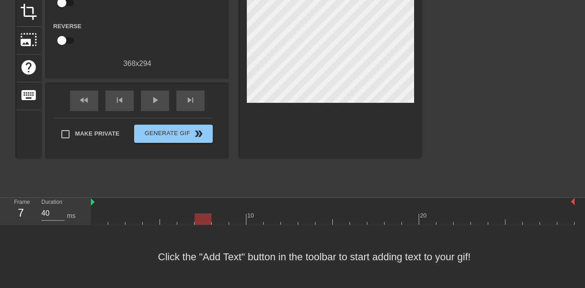
drag, startPoint x: 235, startPoint y: 219, endPoint x: 203, endPoint y: 214, distance: 32.6
click at [203, 214] on div at bounding box center [332, 218] width 483 height 11
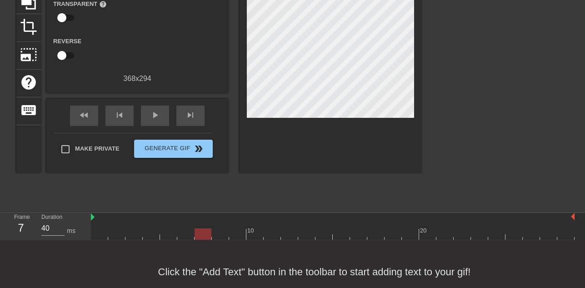
scroll to position [39, 0]
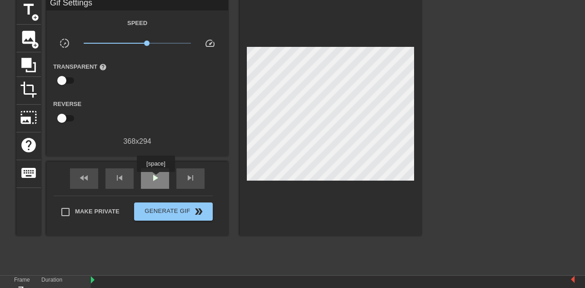
click at [155, 178] on span "play_arrow" at bounding box center [154, 177] width 11 height 11
click at [158, 178] on span "pause" at bounding box center [154, 177] width 11 height 11
click at [155, 178] on span "play_arrow" at bounding box center [154, 177] width 11 height 11
click at [156, 177] on span "pause" at bounding box center [154, 177] width 11 height 11
click at [159, 179] on span "play_arrow" at bounding box center [154, 177] width 11 height 11
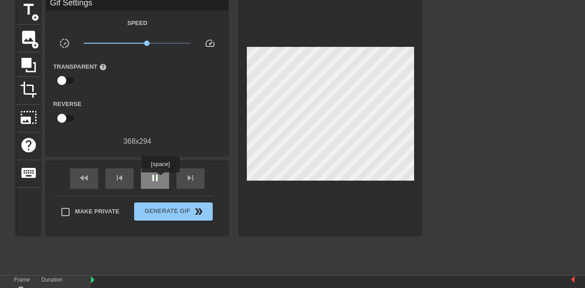
click at [160, 179] on span "pause" at bounding box center [154, 177] width 11 height 11
click at [159, 179] on span "play_arrow" at bounding box center [154, 177] width 11 height 11
click at [155, 179] on span "pause" at bounding box center [154, 177] width 11 height 11
